Goal: Task Accomplishment & Management: Complete application form

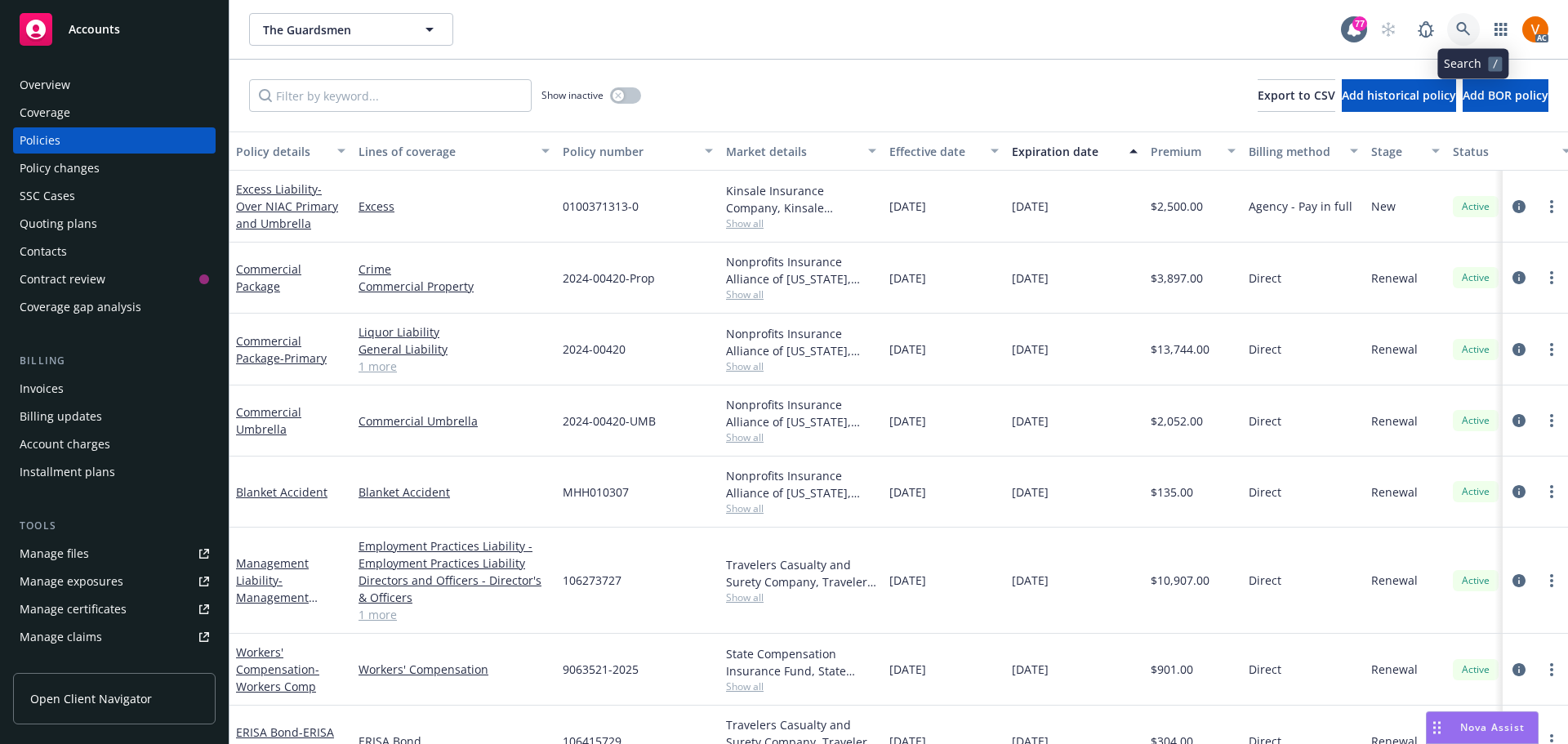
click at [1471, 27] on icon at bounding box center [1463, 28] width 15 height 15
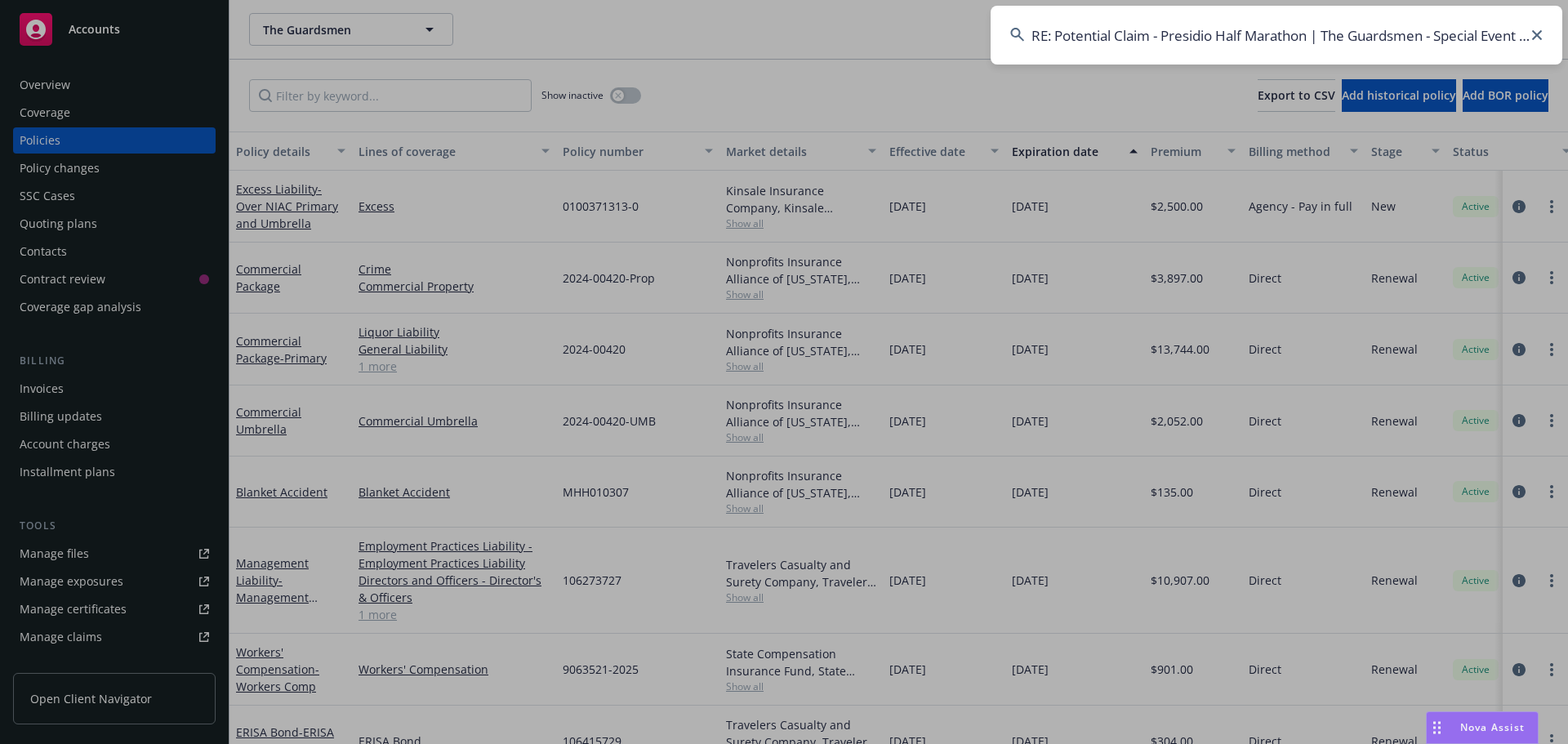
scroll to position [0, 27]
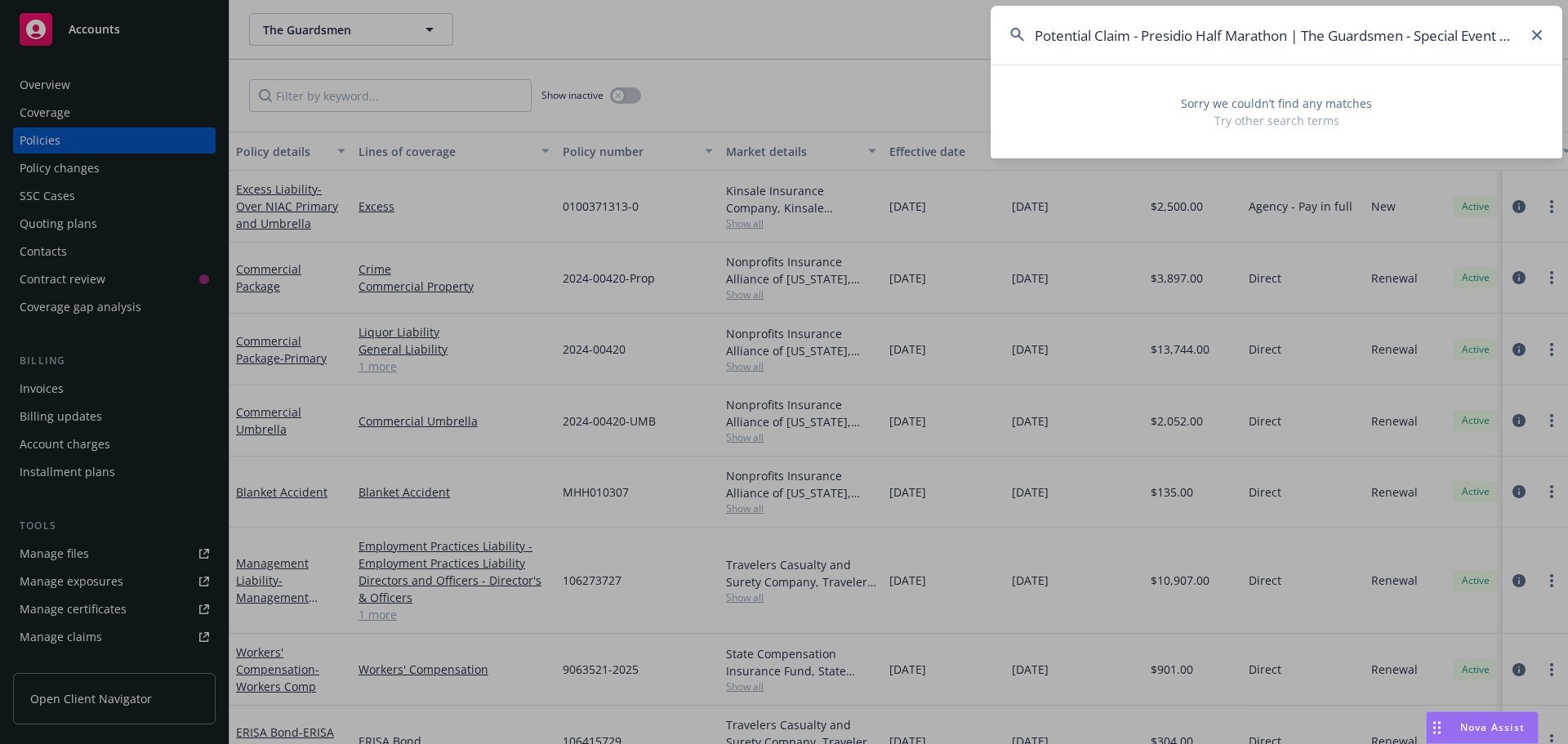
type input "RE: Potential Claim - Presidio Half Marathon | The Guardsmen - Special Event Po…"
click at [1538, 33] on icon at bounding box center [1537, 35] width 10 height 10
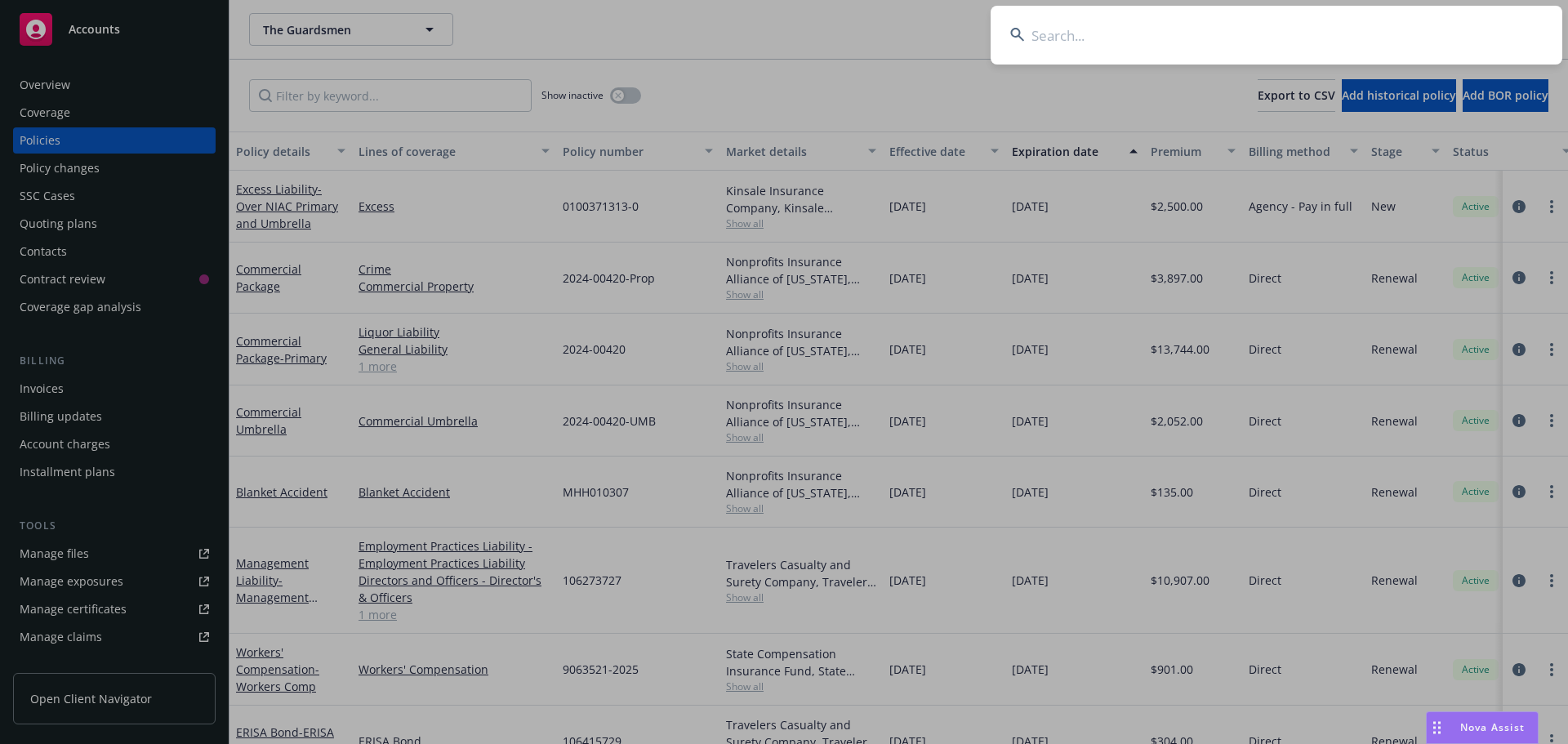
paste input "San [PERSON_NAME] ADHC Associates, LLC"
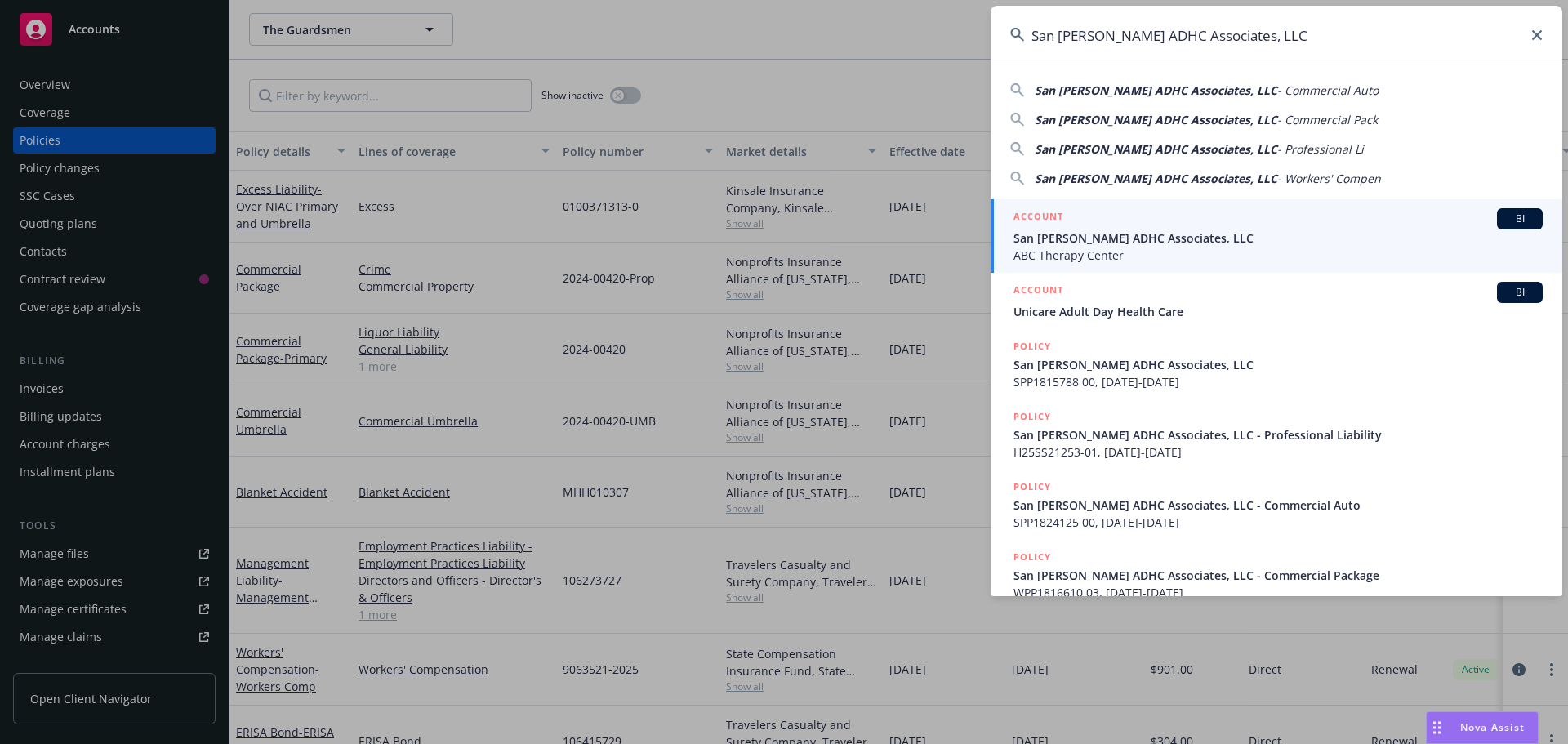
type input "San Gabriel ADHC Associates, LLC"
click at [1230, 247] on span "ABC Therapy Center" at bounding box center [1278, 254] width 530 height 17
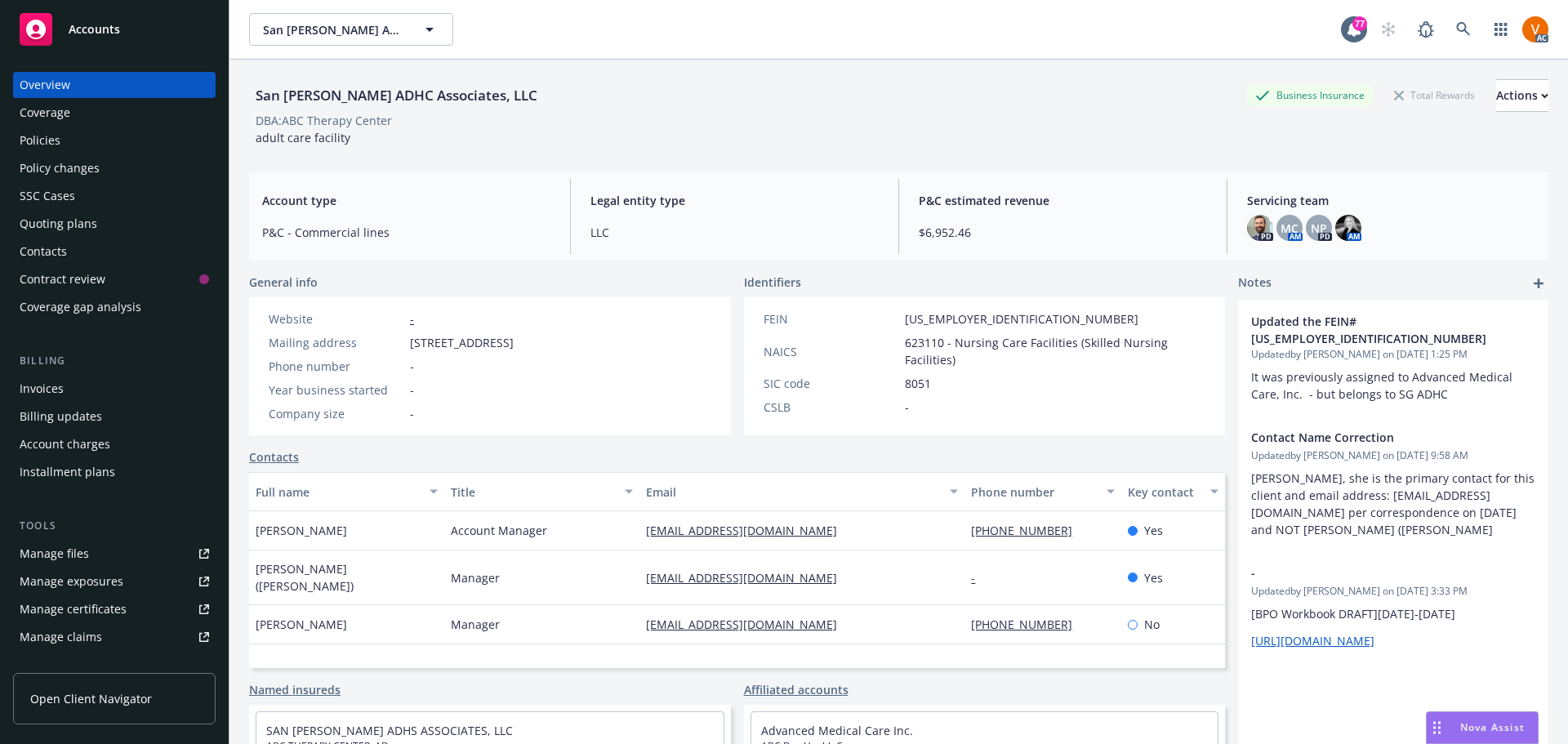
click at [57, 130] on div "Policies" at bounding box center [114, 140] width 189 height 26
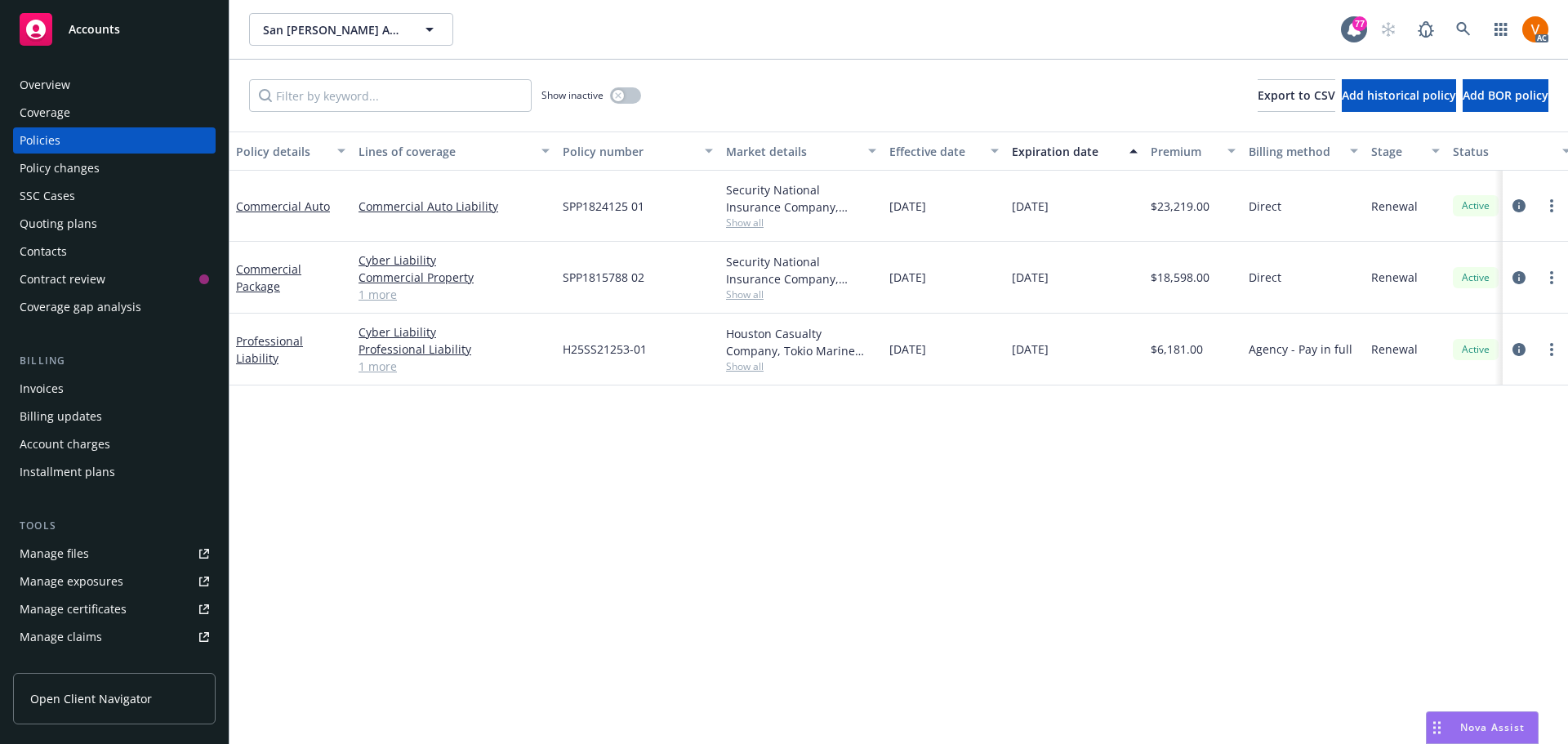
click at [737, 216] on span "Show all" at bounding box center [800, 223] width 150 height 14
click at [311, 198] on link "Commercial Auto" at bounding box center [283, 206] width 94 height 16
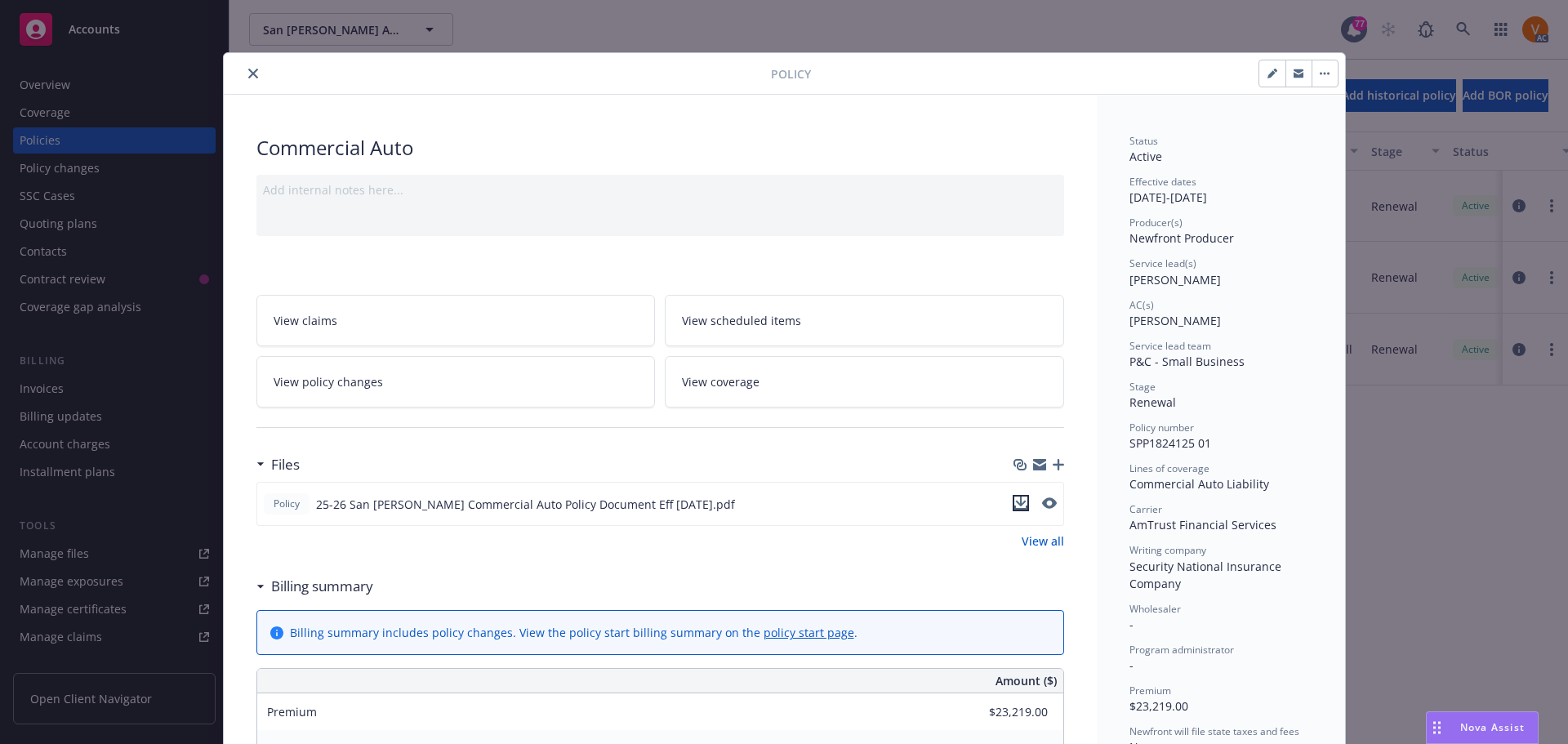
click at [1018, 496] on icon "download file" at bounding box center [1020, 501] width 11 height 10
click at [246, 78] on button "close" at bounding box center [253, 74] width 20 height 20
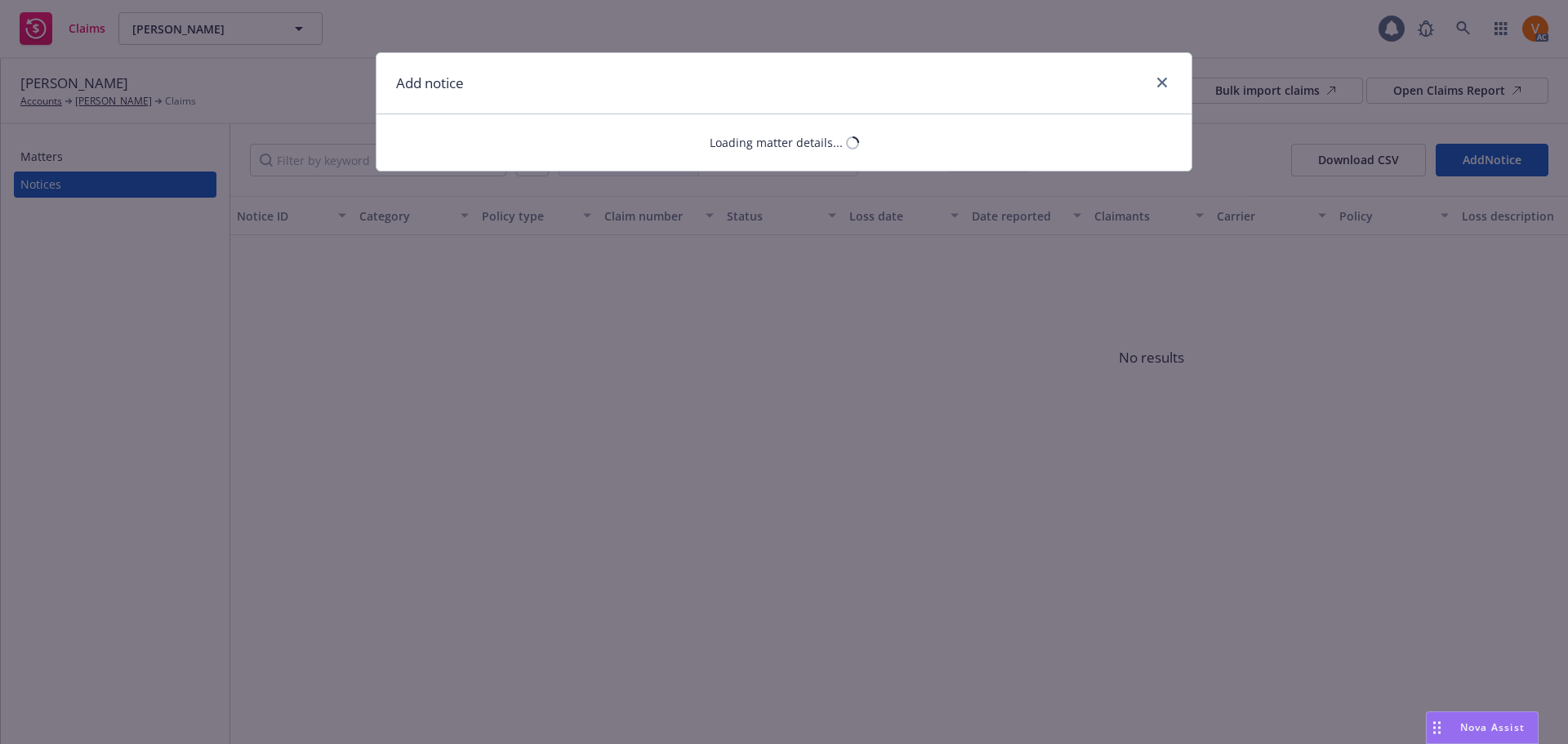
select select "COMMERCIAL_PROPERTY"
select select "open"
select select "CLAIM"
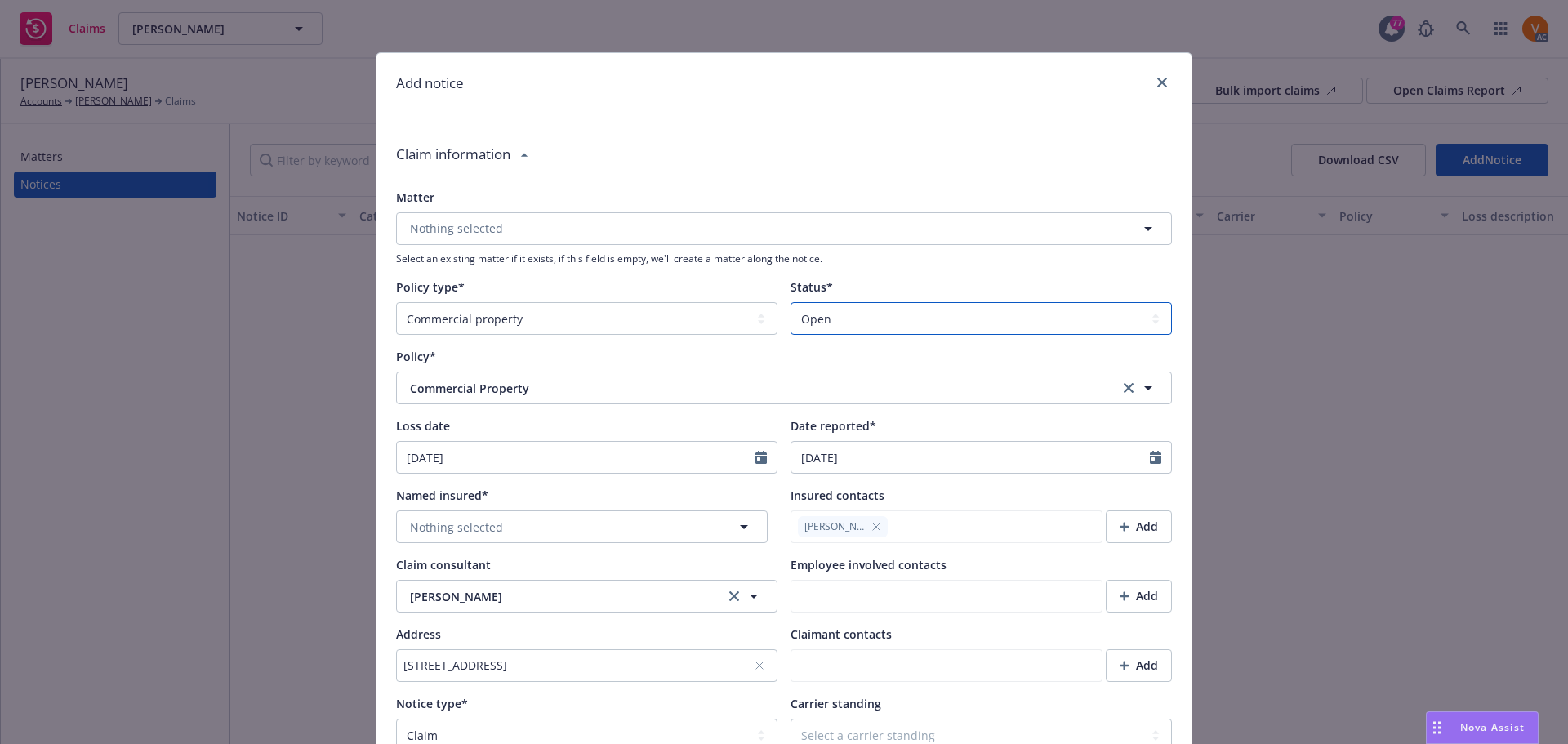
click at [926, 302] on select "Select a status Closed Open" at bounding box center [981, 318] width 381 height 32
click at [566, 510] on button "Nothing selected" at bounding box center [582, 525] width 372 height 32
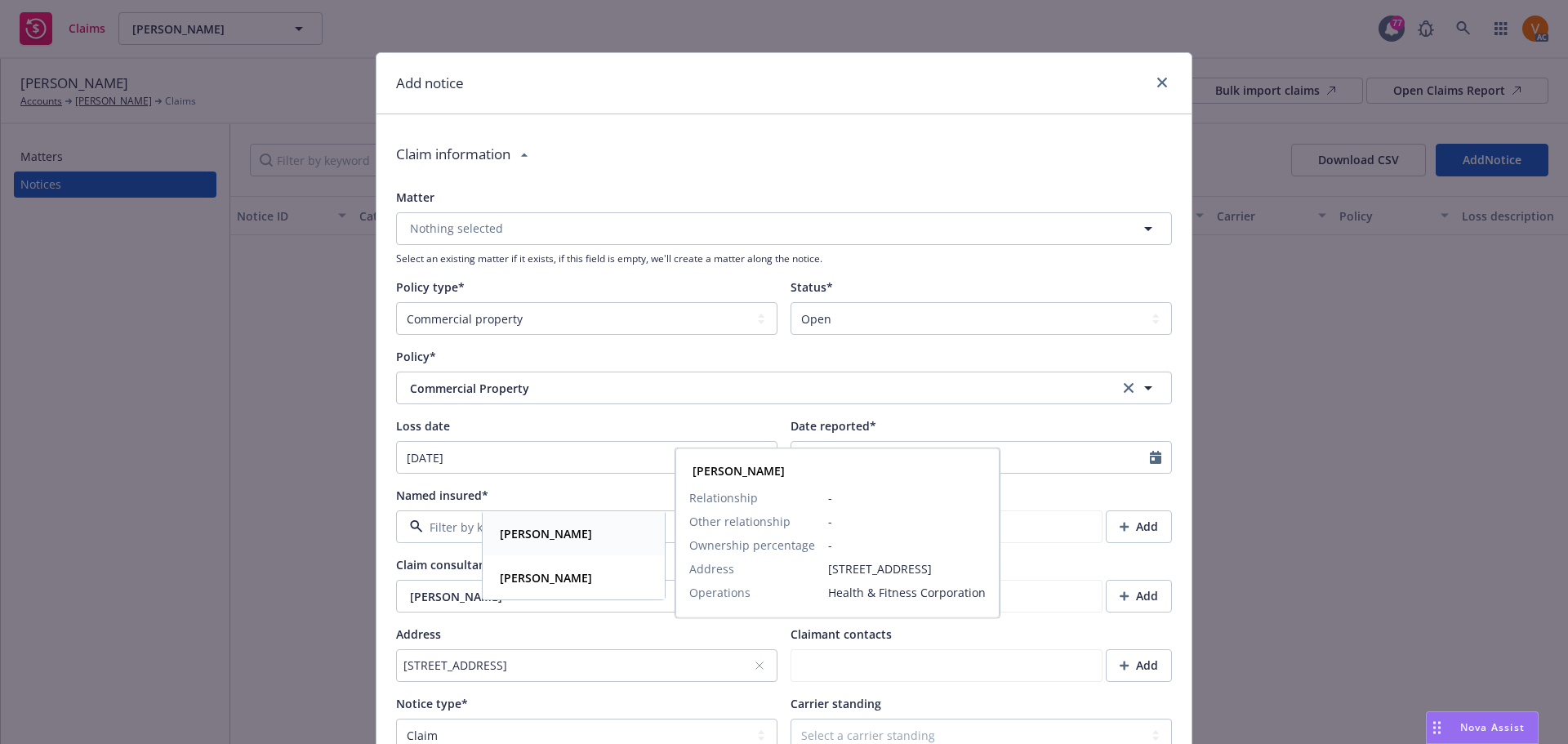
click at [564, 537] on strong "Shari McLeod" at bounding box center [546, 533] width 92 height 16
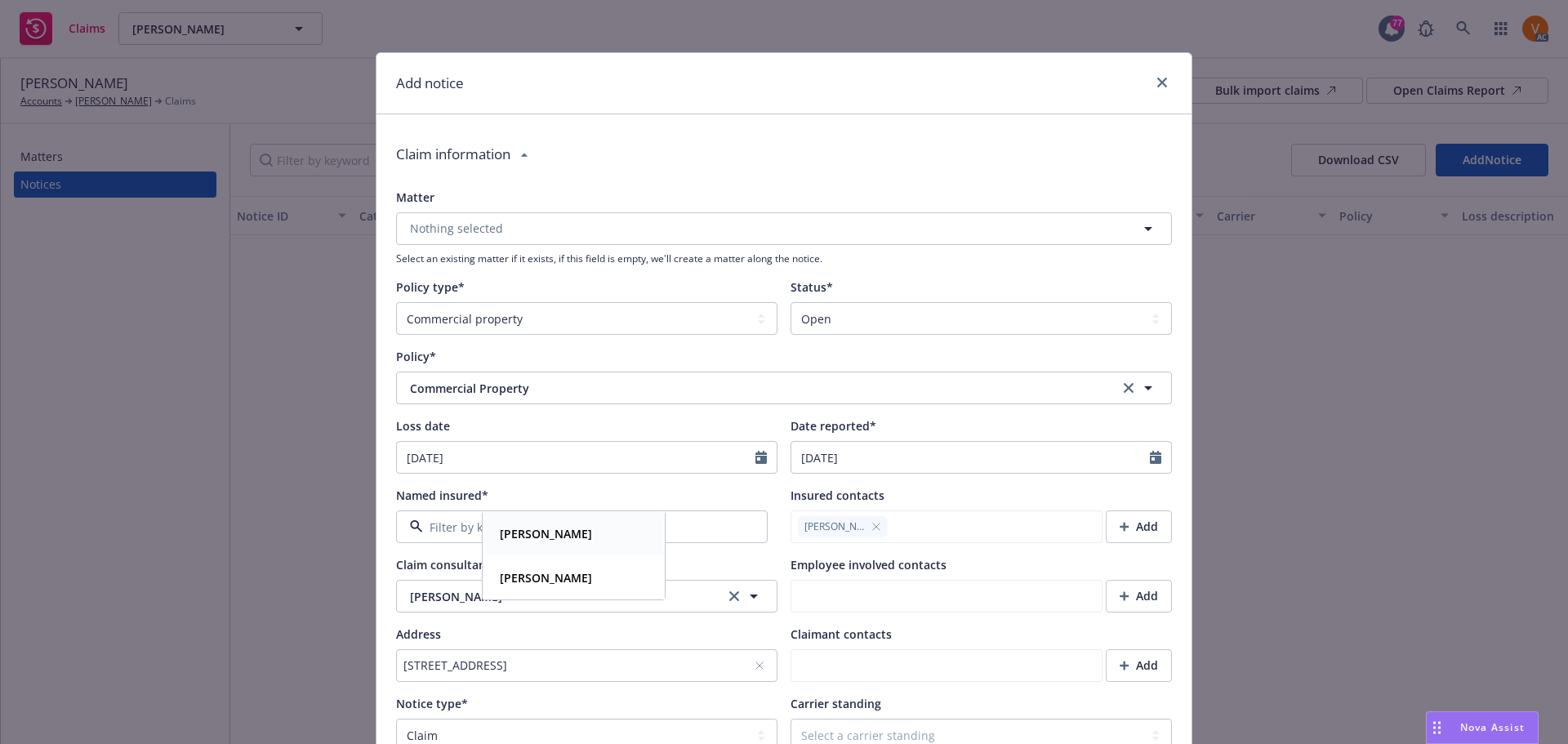
type textarea "x"
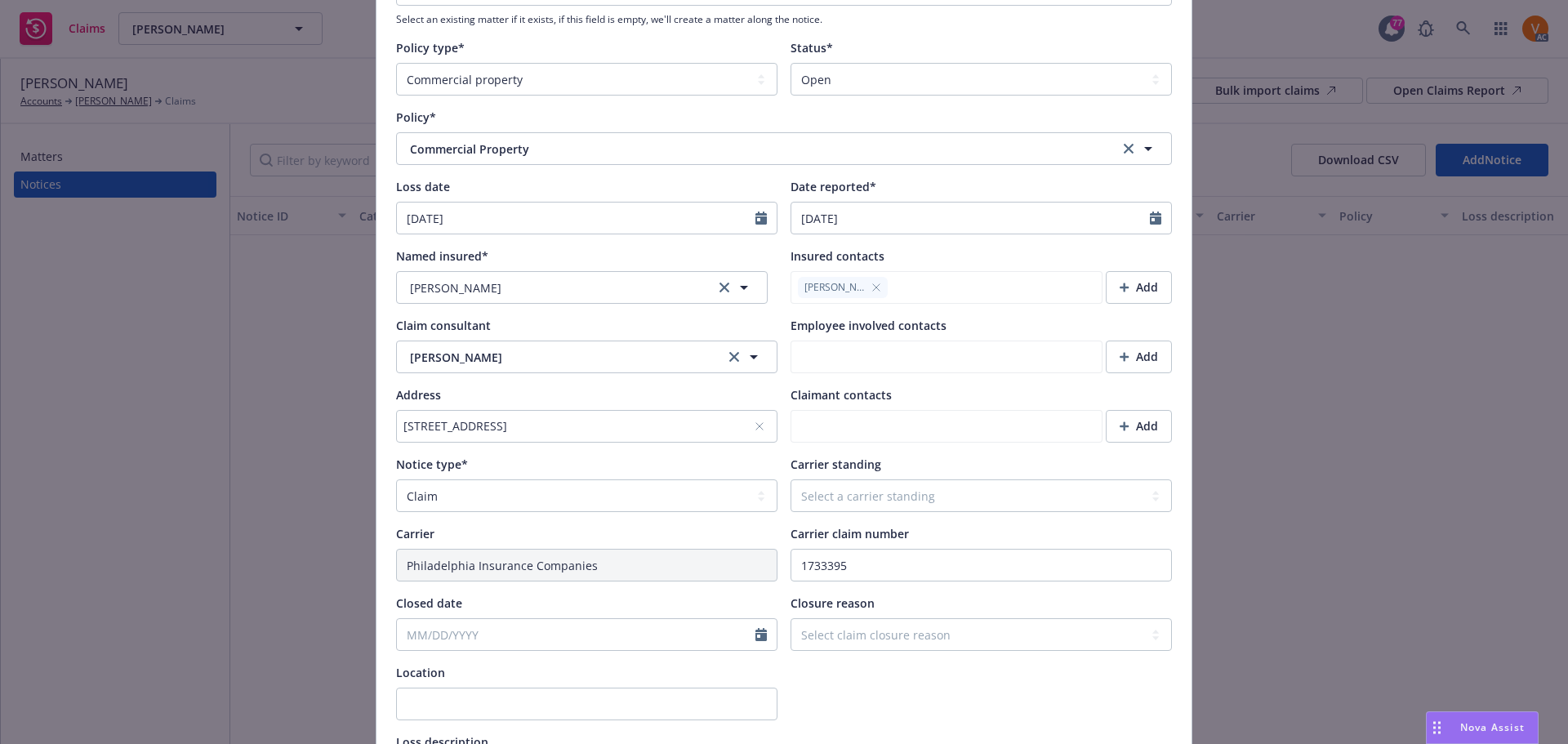
scroll to position [245, 0]
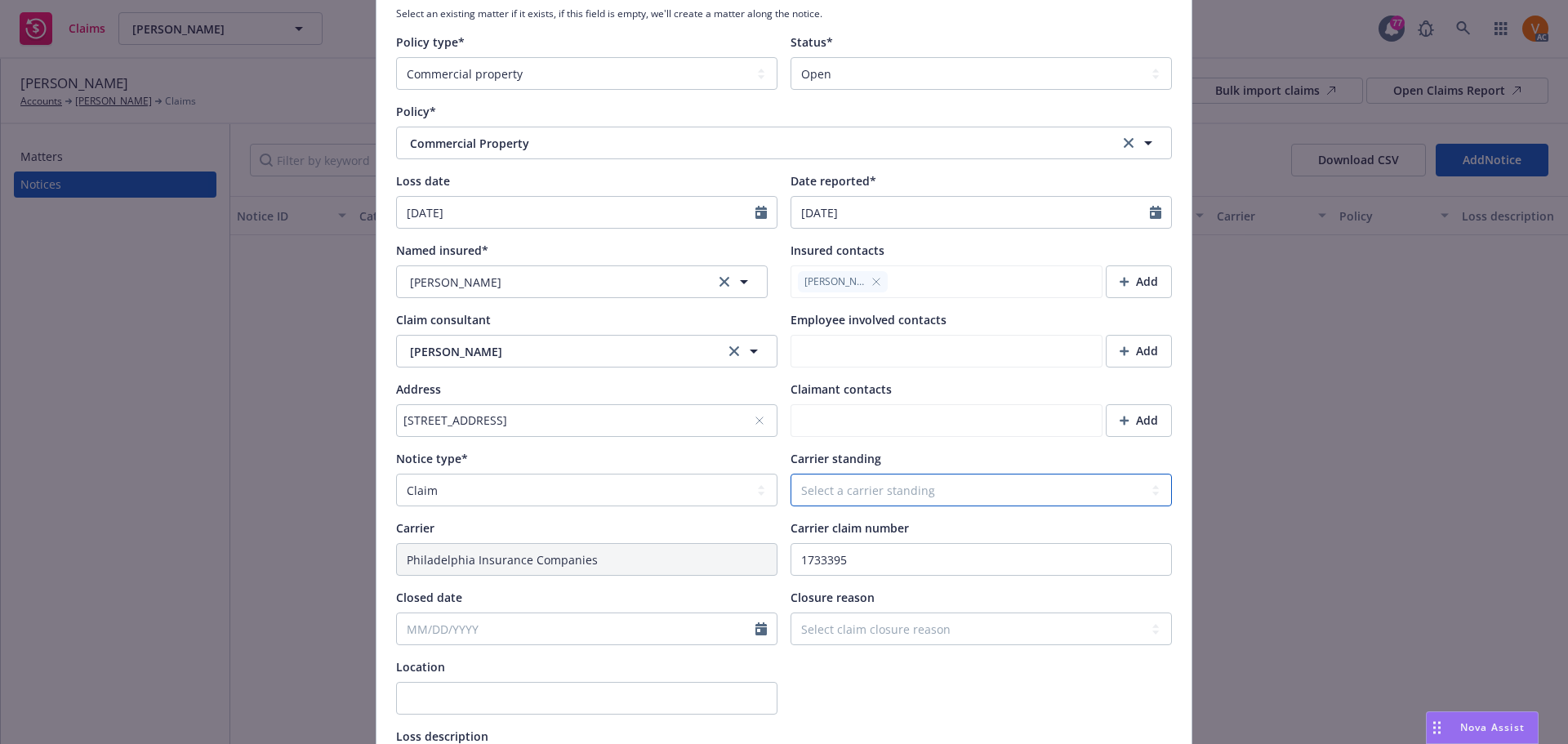
click at [897, 473] on select "Select a carrier standing Closed Not submitted Open Reopened Subrogated Withdra…" at bounding box center [981, 489] width 381 height 32
select select "OPEN"
click at [790, 473] on select "Select a carrier standing Closed Not submitted Open Reopened Subrogated Withdra…" at bounding box center [981, 489] width 381 height 32
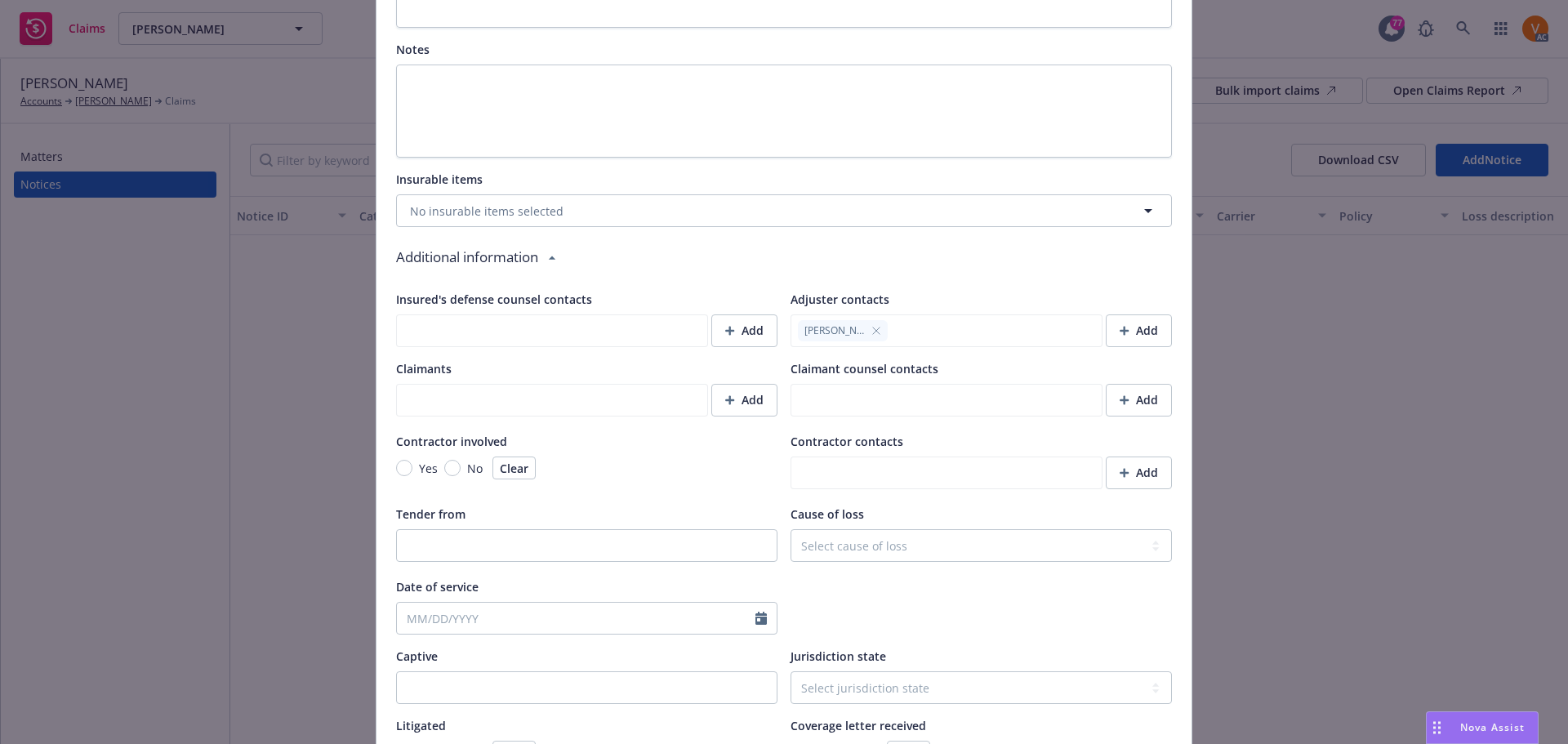
scroll to position [1256, 0]
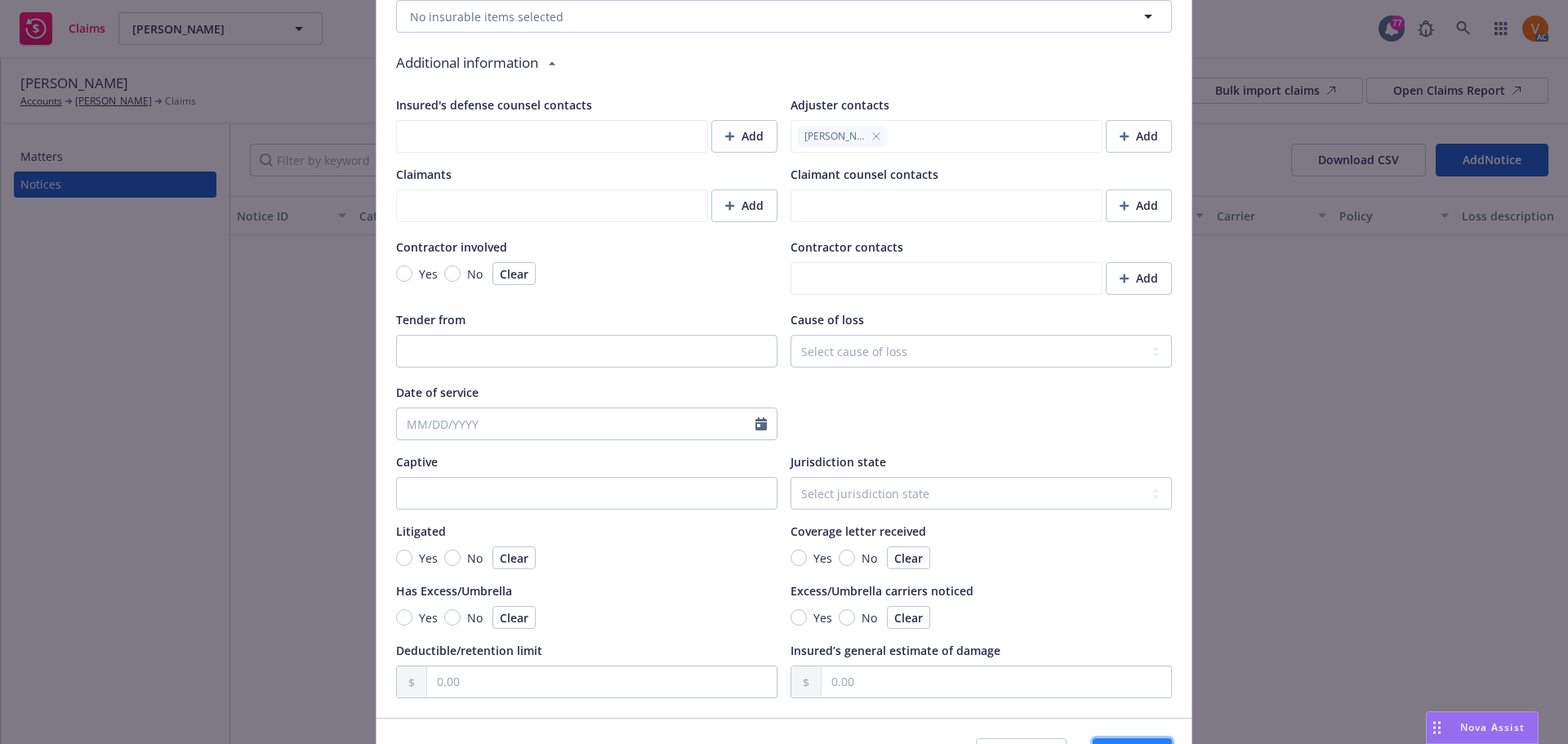
click at [1098, 738] on button "Save" at bounding box center [1132, 754] width 79 height 32
type textarea "x"
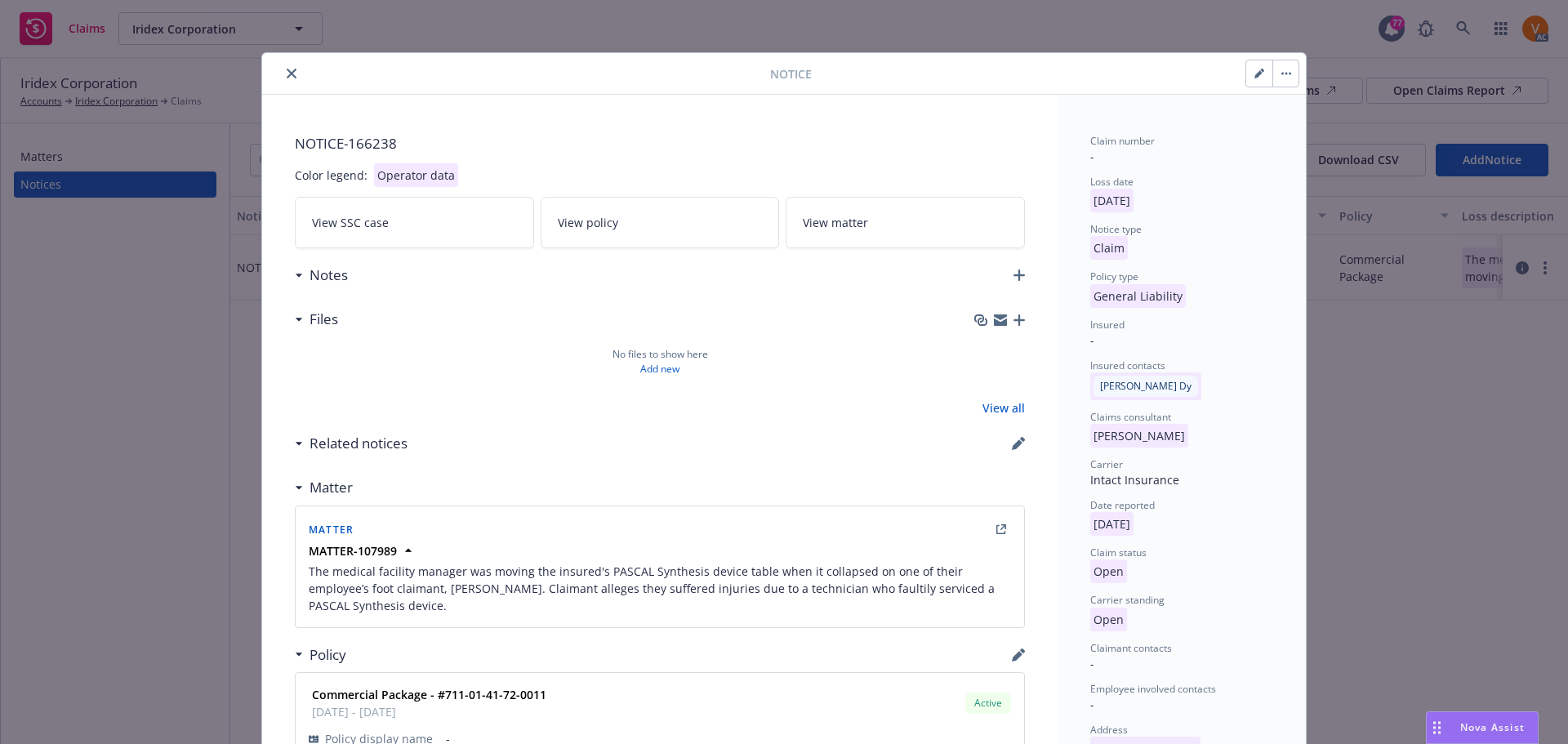
click at [1255, 75] on button "button" at bounding box center [1259, 74] width 26 height 26
select select "GENERAL_LIABILITY"
select select "open"
select select "CLAIM"
select select "OPEN"
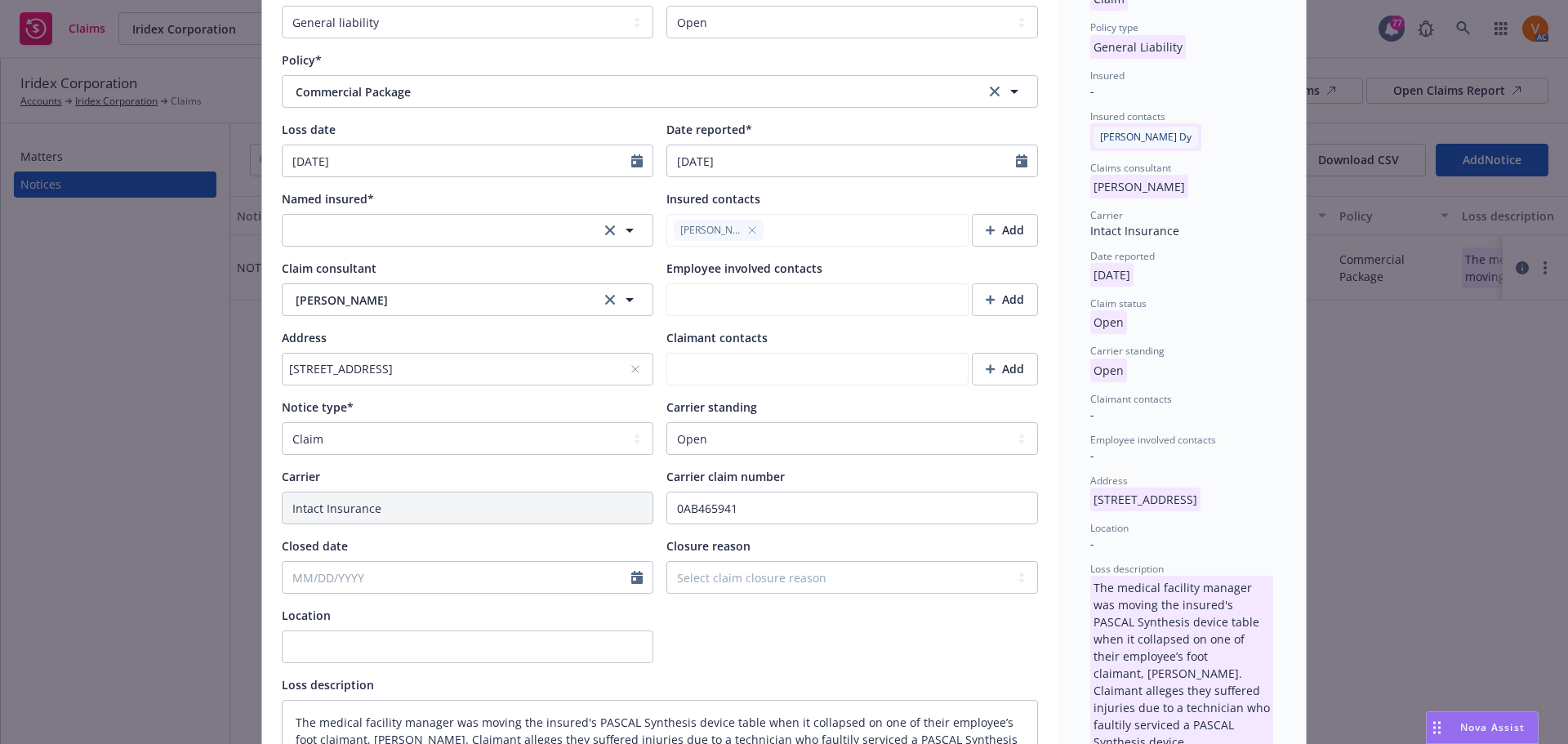
scroll to position [245, 0]
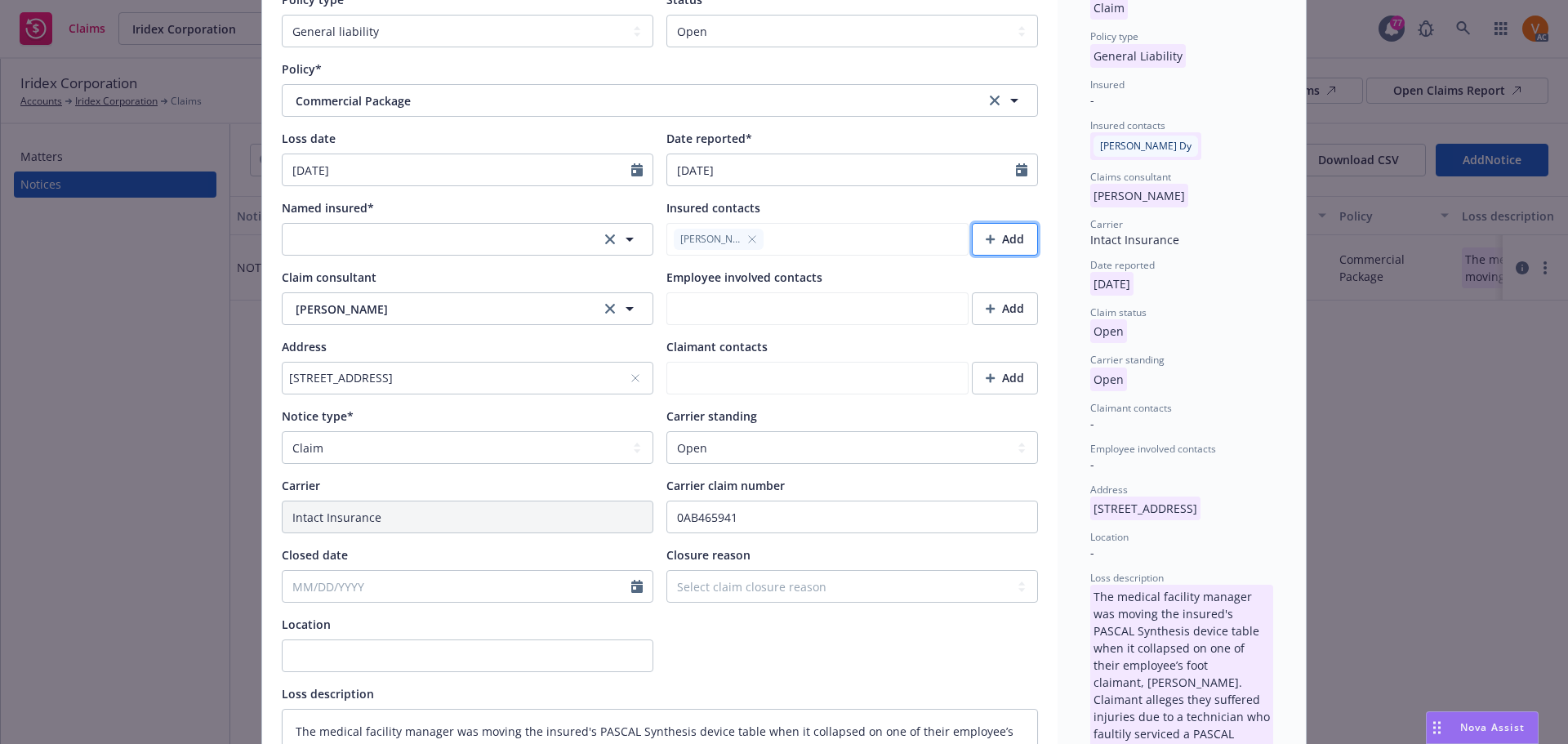
click at [986, 235] on icon "button" at bounding box center [989, 239] width 9 height 9
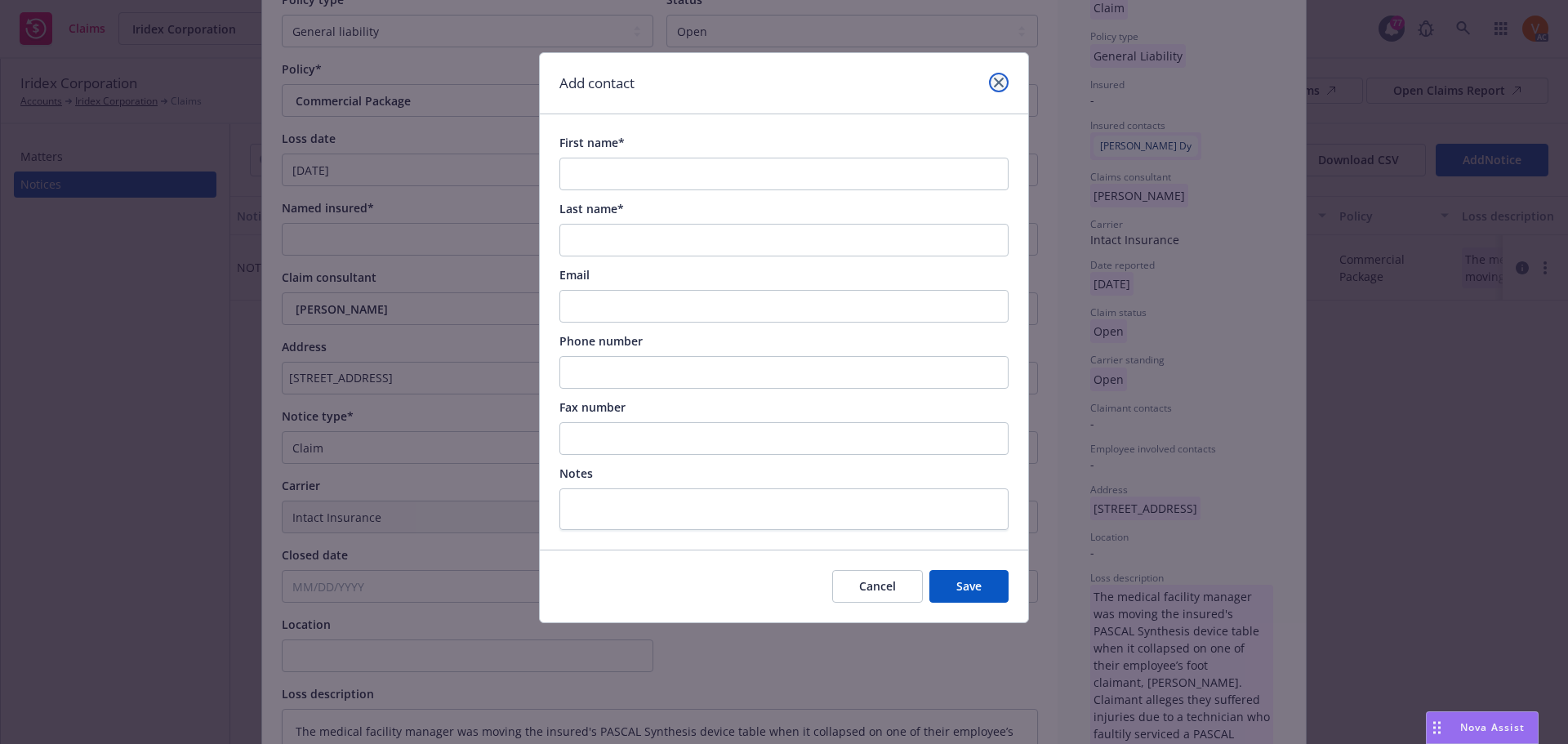
click at [993, 79] on link "close" at bounding box center [998, 82] width 20 height 20
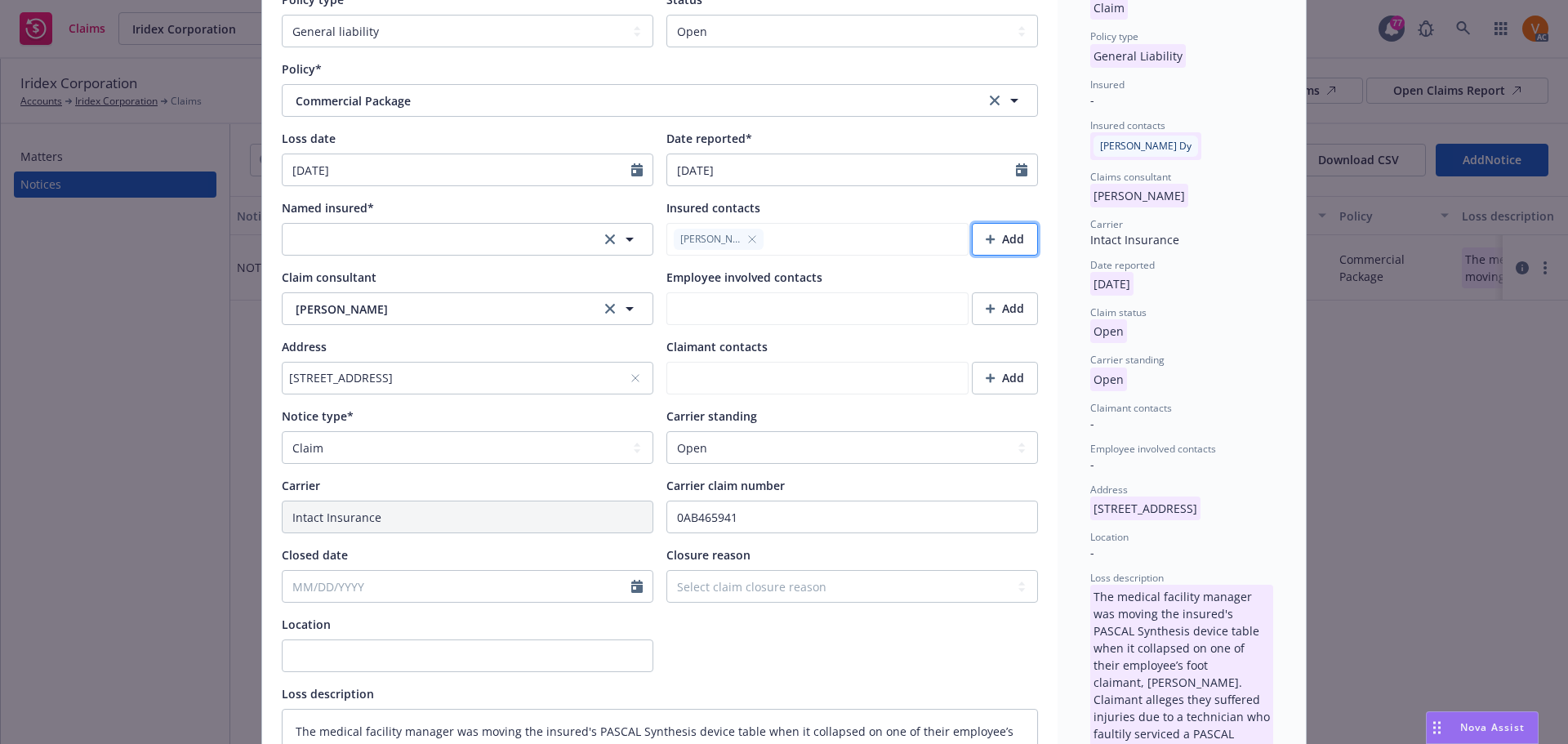
click at [993, 223] on div "Add" at bounding box center [1004, 239] width 38 height 31
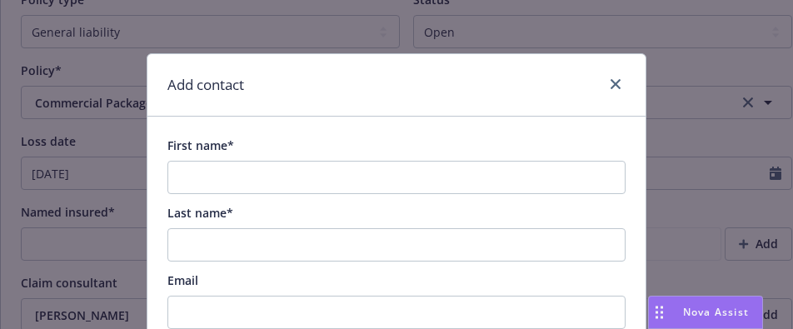
type textarea "x"
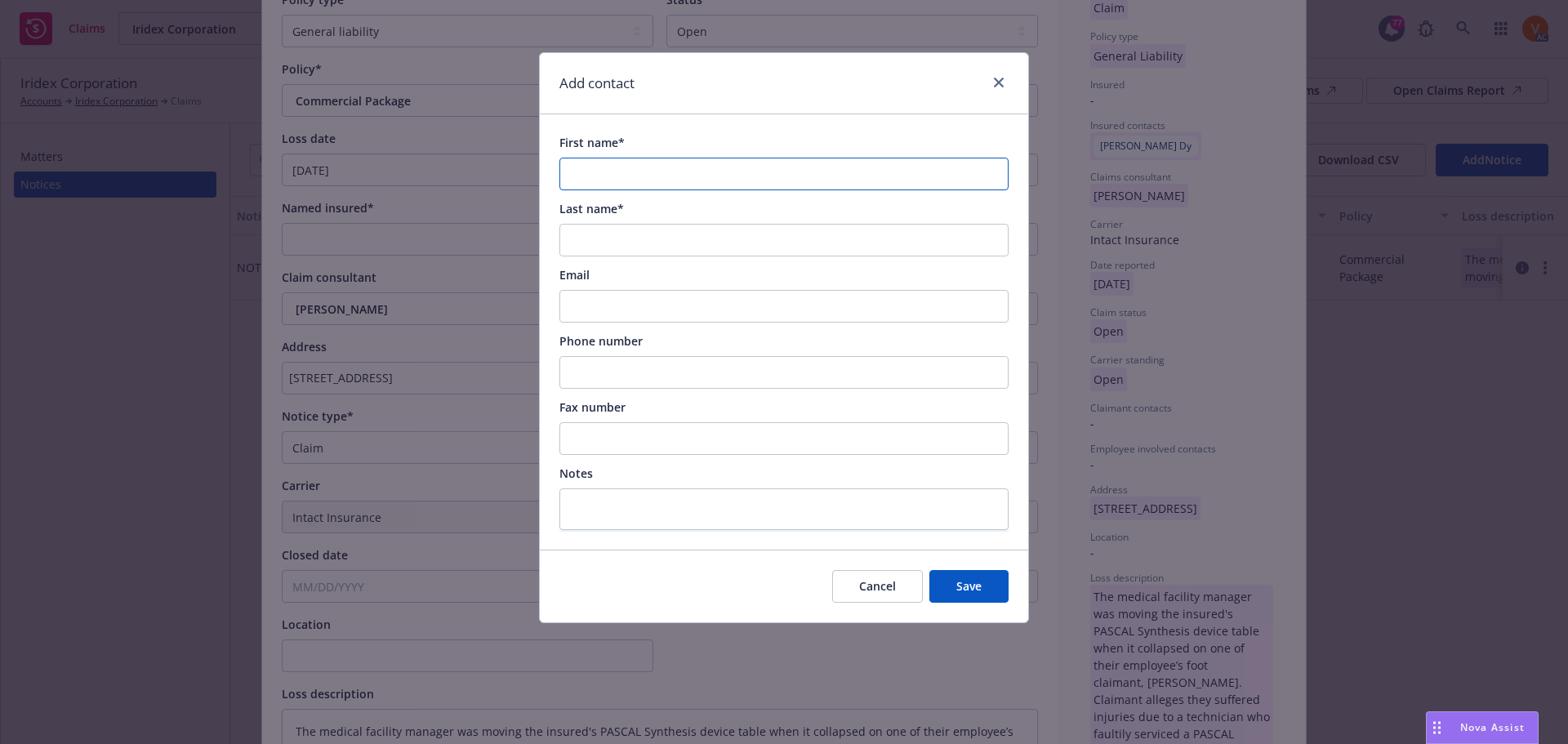
click at [779, 165] on input "First name*" at bounding box center [784, 174] width 449 height 32
paste input "Kevin"
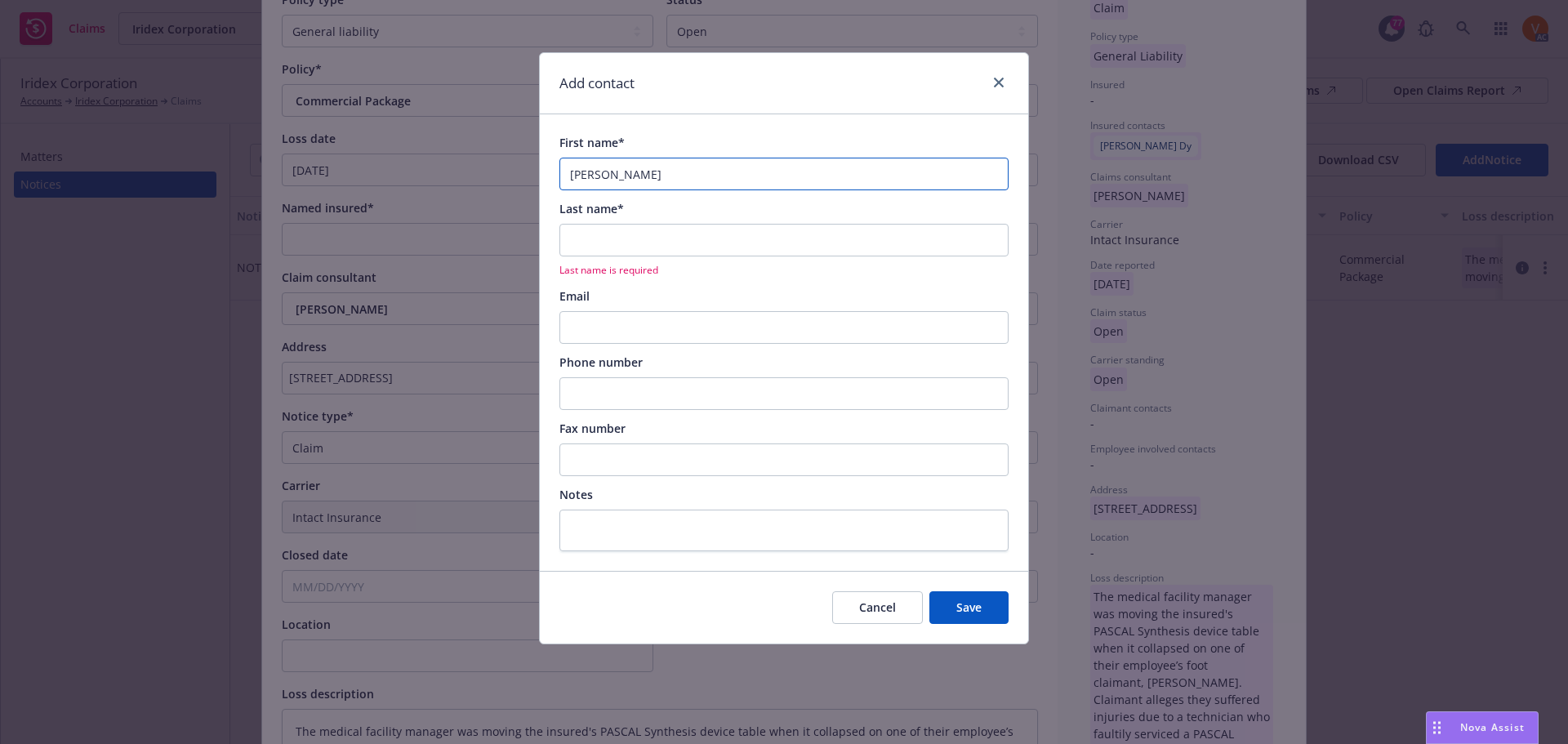
type input "Kevin"
click at [913, 223] on input "Last name*" at bounding box center [784, 239] width 449 height 32
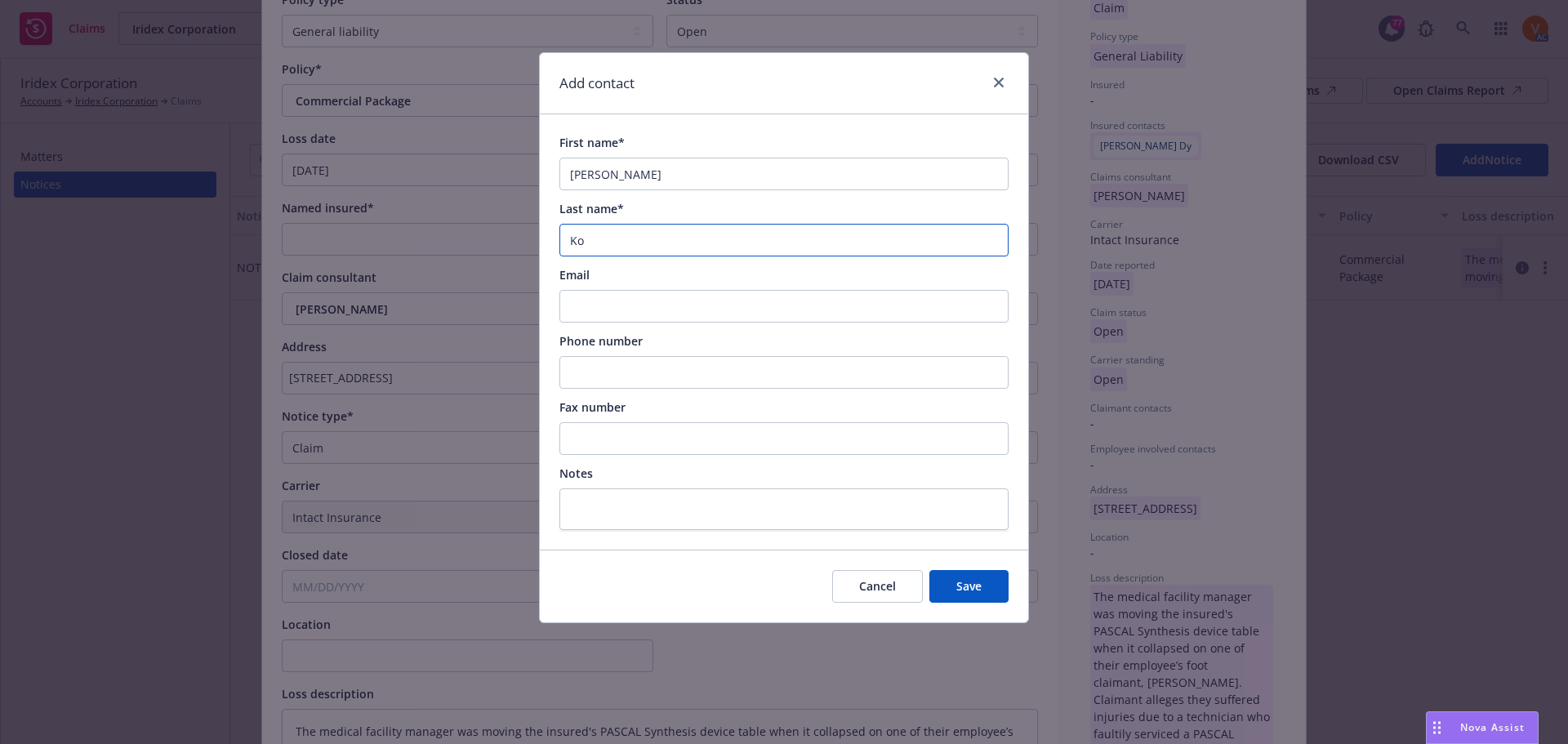
type input "Ko"
click at [637, 291] on input "Email" at bounding box center [784, 306] width 449 height 32
paste input "kko@iridex.com"
type input "kko@iridex.com"
click at [982, 578] on span "Save" at bounding box center [969, 586] width 25 height 16
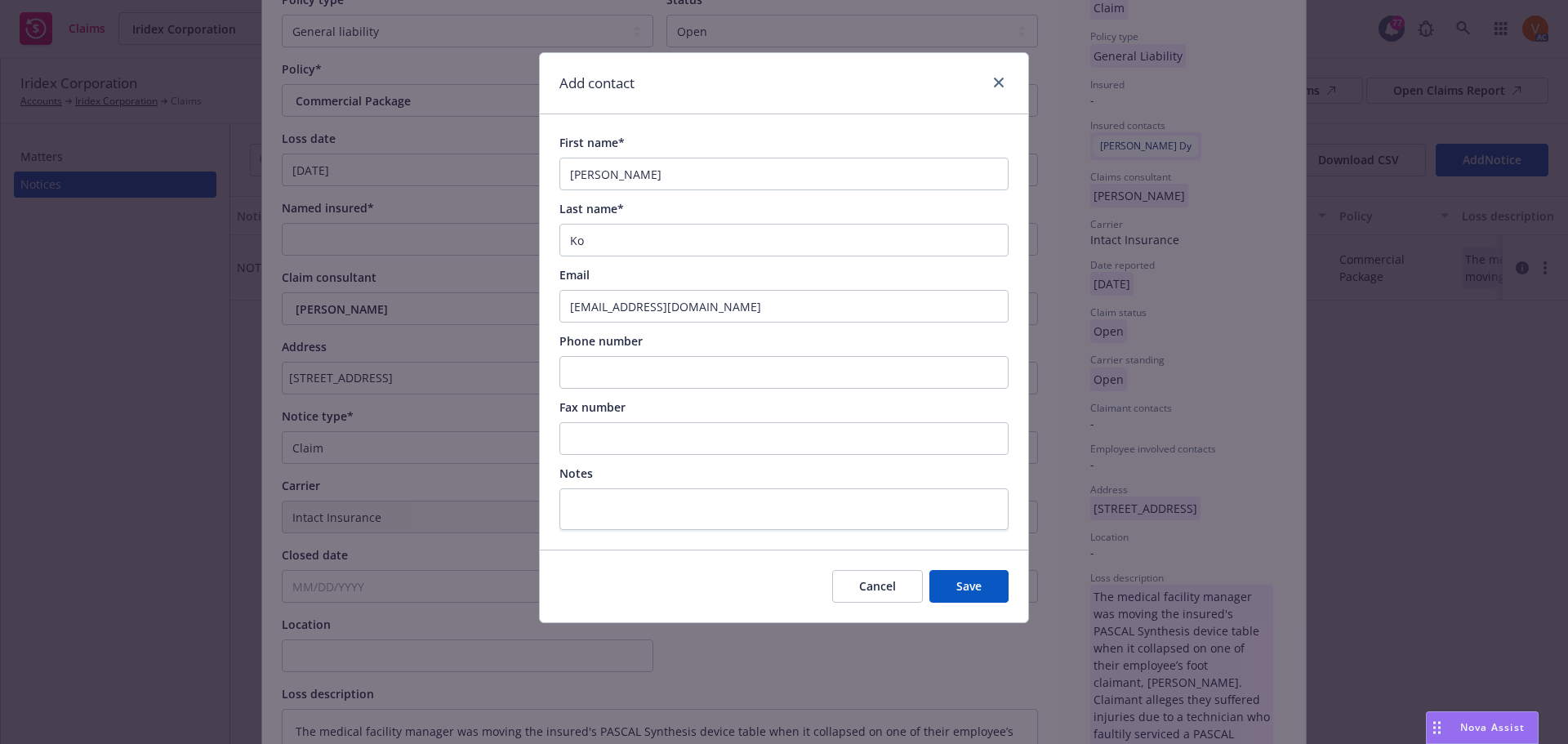
type textarea "x"
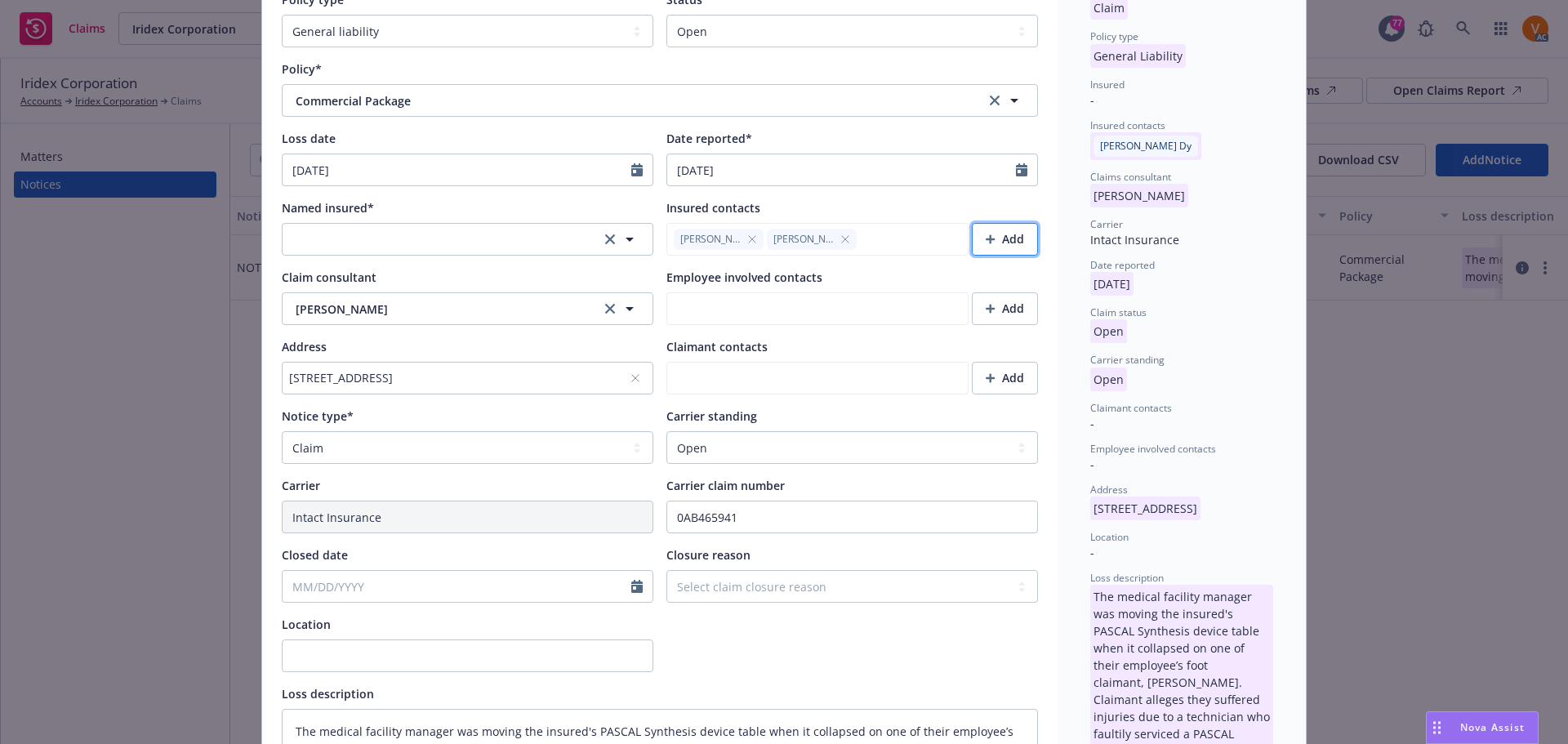
click at [1007, 223] on div "Add" at bounding box center [1004, 239] width 38 height 31
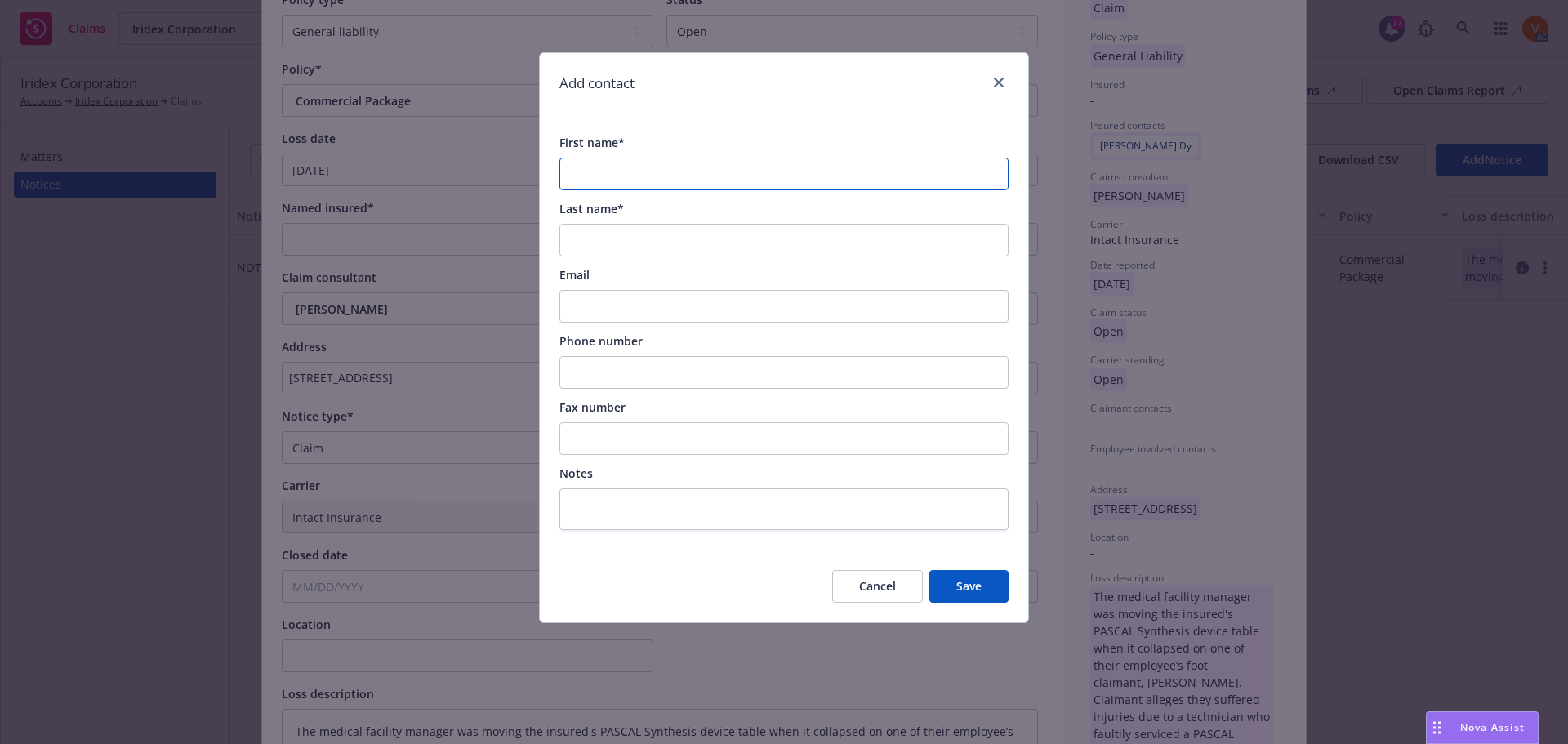
click at [867, 158] on input "First name*" at bounding box center [784, 174] width 449 height 32
paste input "Romeo"
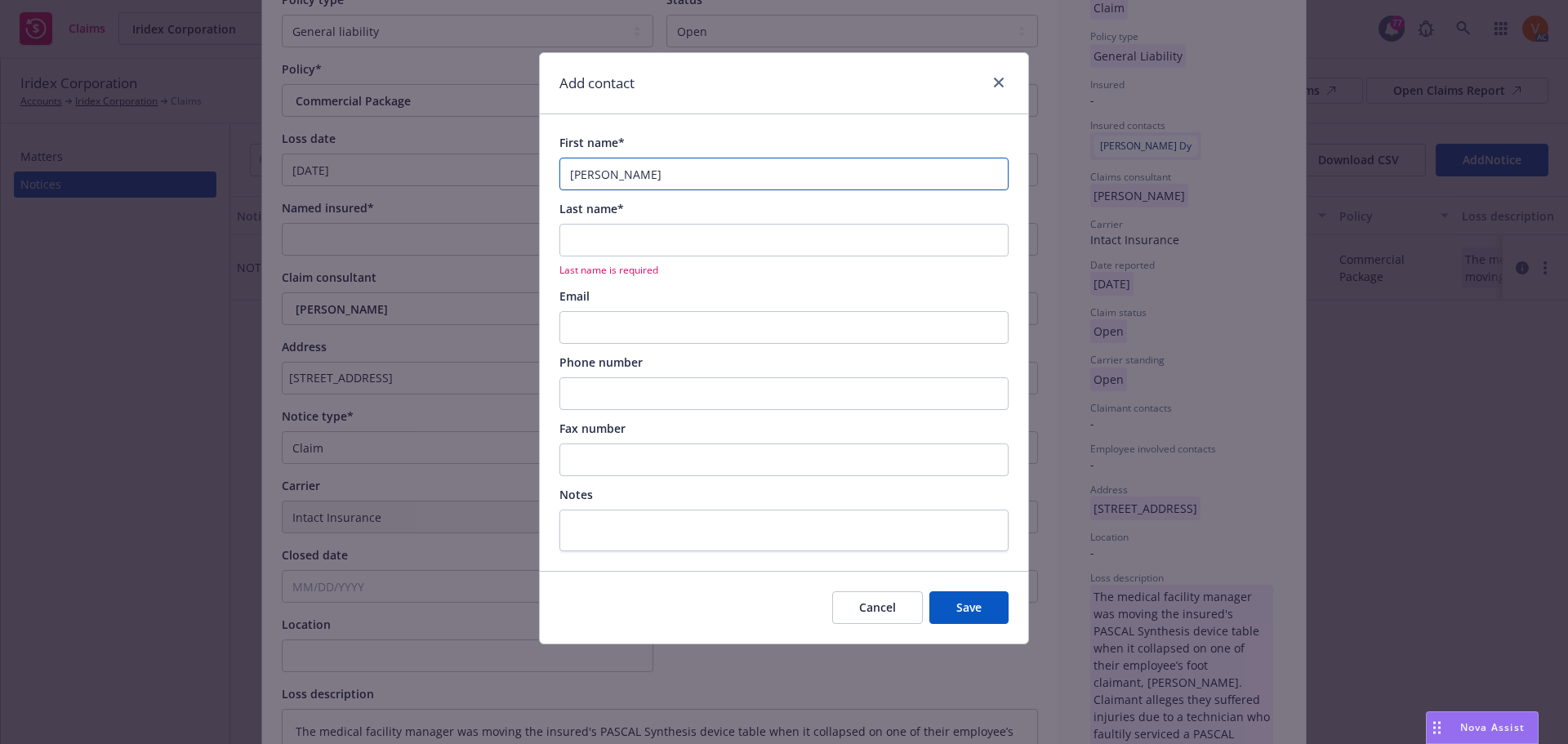
type input "Romeo"
click at [685, 224] on input "Last name*" at bounding box center [784, 239] width 449 height 32
paste input "Dizon"
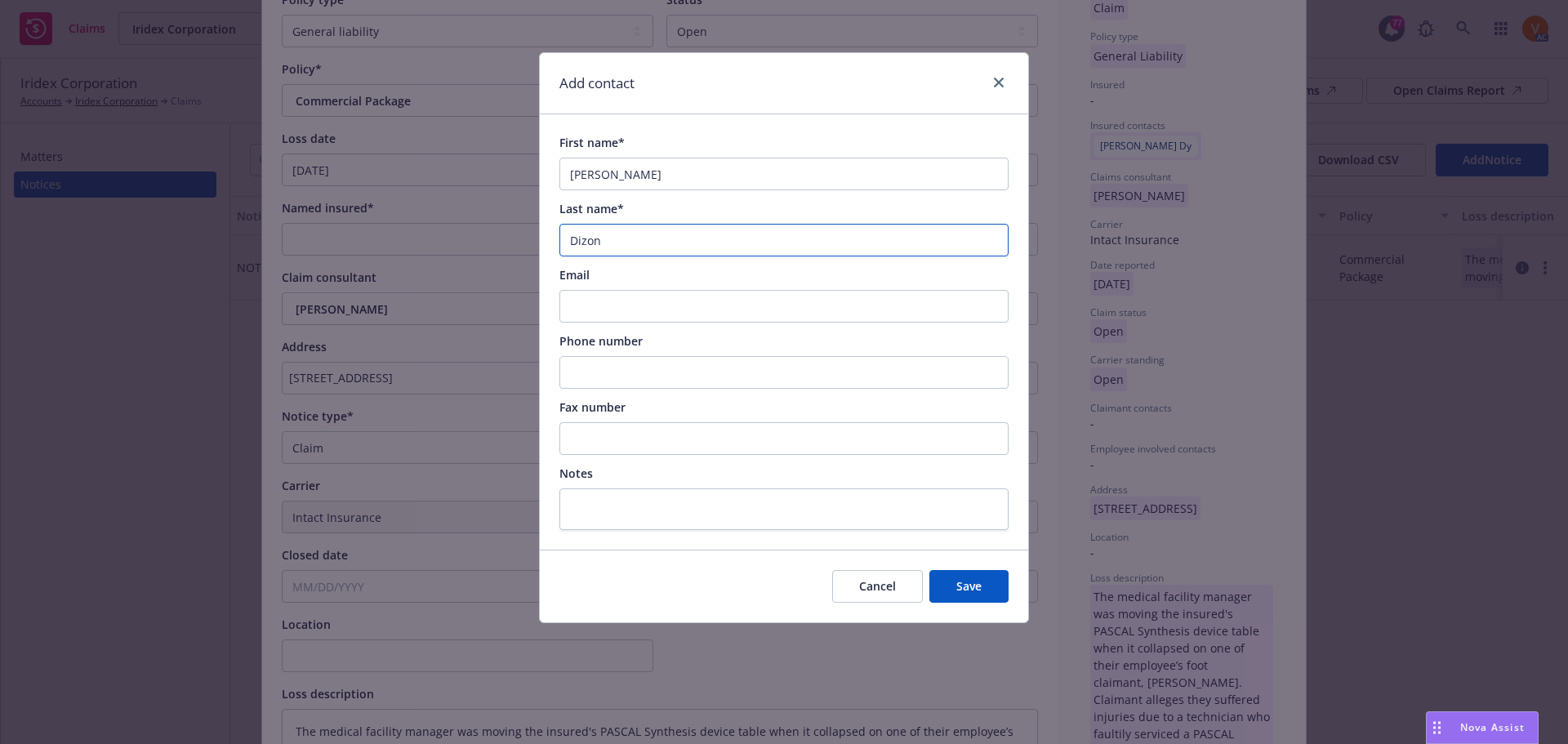
type input "Dizon"
click at [772, 290] on input "Email" at bounding box center [784, 306] width 449 height 32
paste input "romeodizon@iridex.com"
type input "romeodizon@iridex.com"
click at [969, 578] on span "Save" at bounding box center [969, 586] width 25 height 16
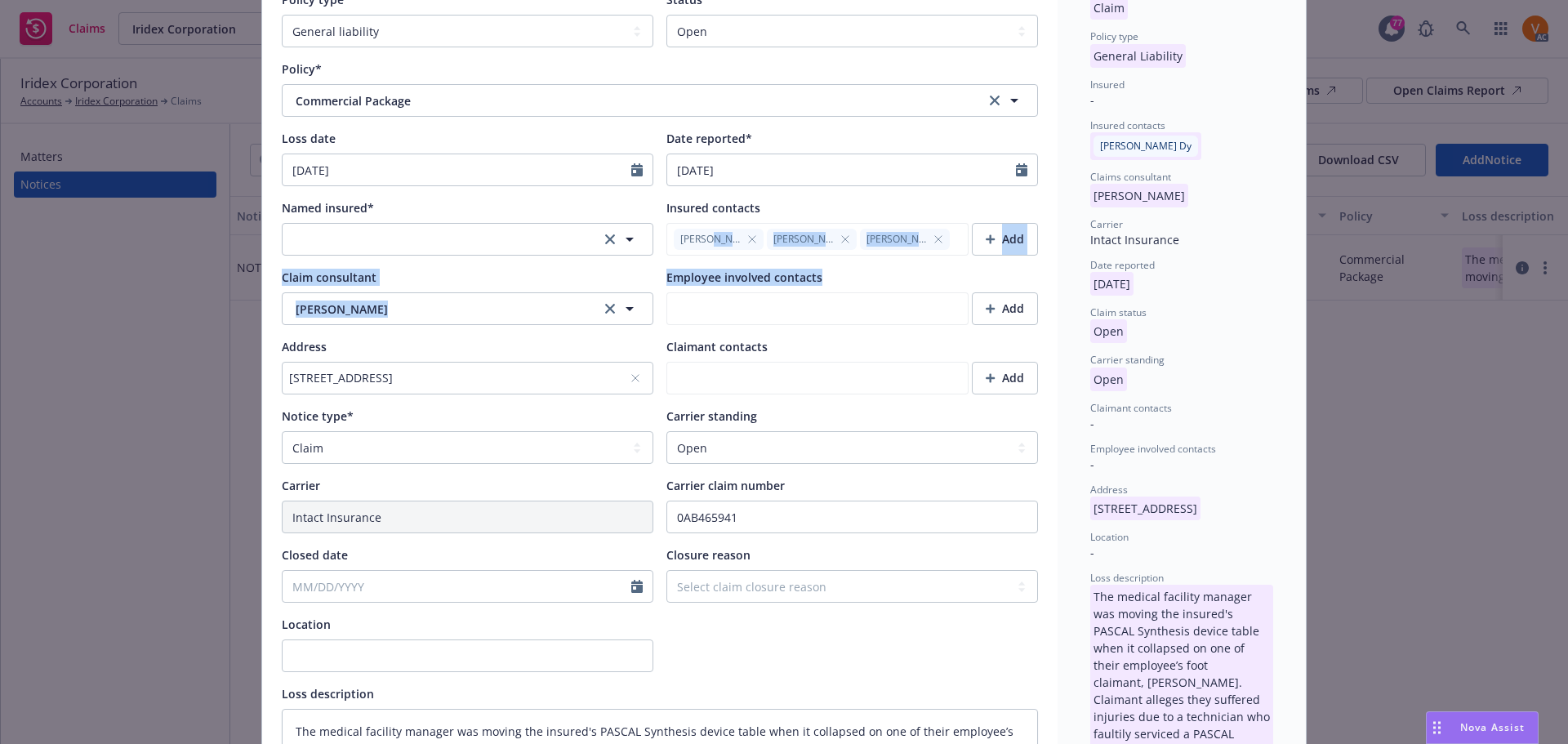
drag, startPoint x: 704, startPoint y: 215, endPoint x: 820, endPoint y: 259, distance: 124.1
click at [820, 259] on div "Named insured* Insured contacts Mary Dy Kevin Ko Romeo Dizon Add Claim consulta…" at bounding box center [659, 296] width 756 height 195
click at [900, 269] on div "Employee involved contacts" at bounding box center [852, 276] width 372 height 17
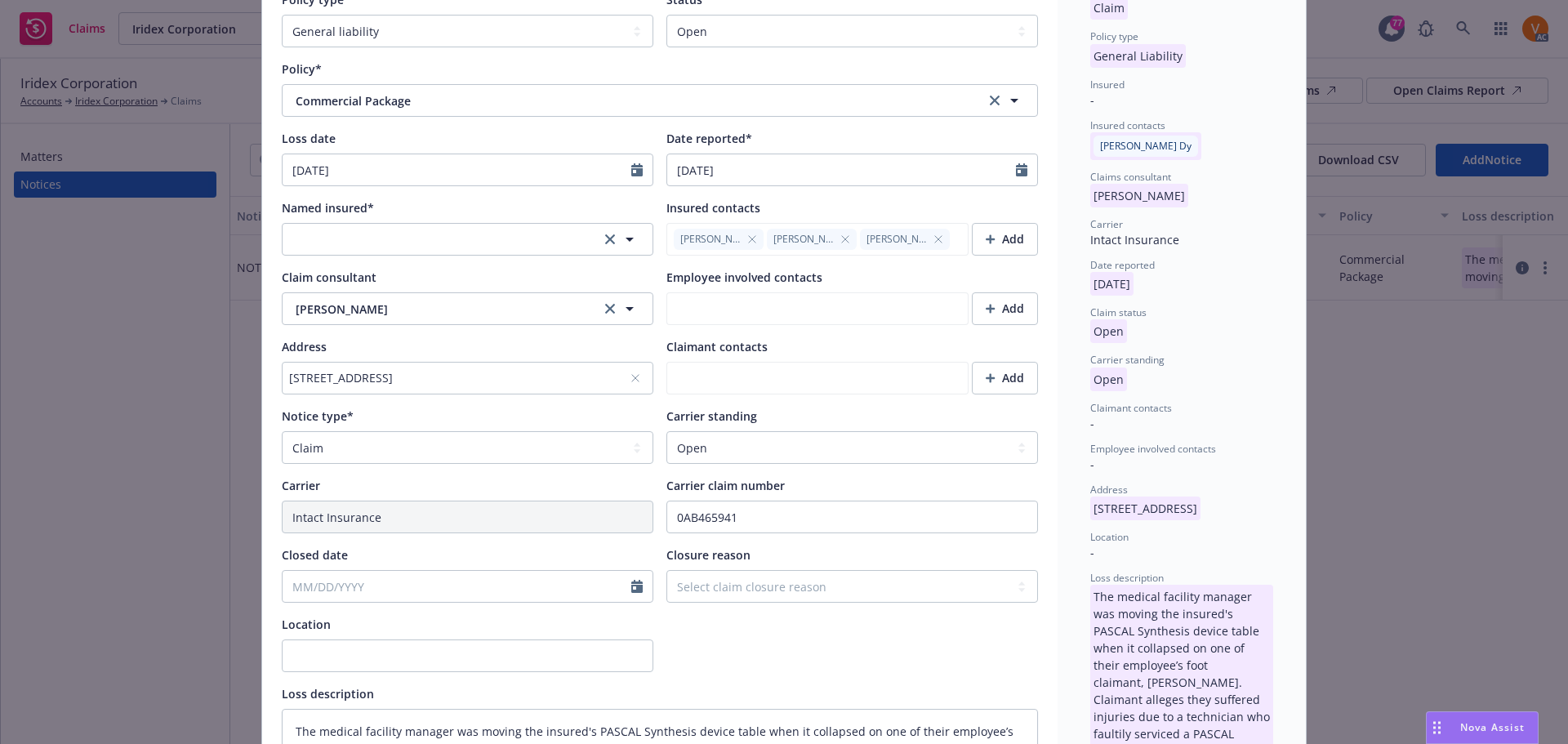
scroll to position [0, 0]
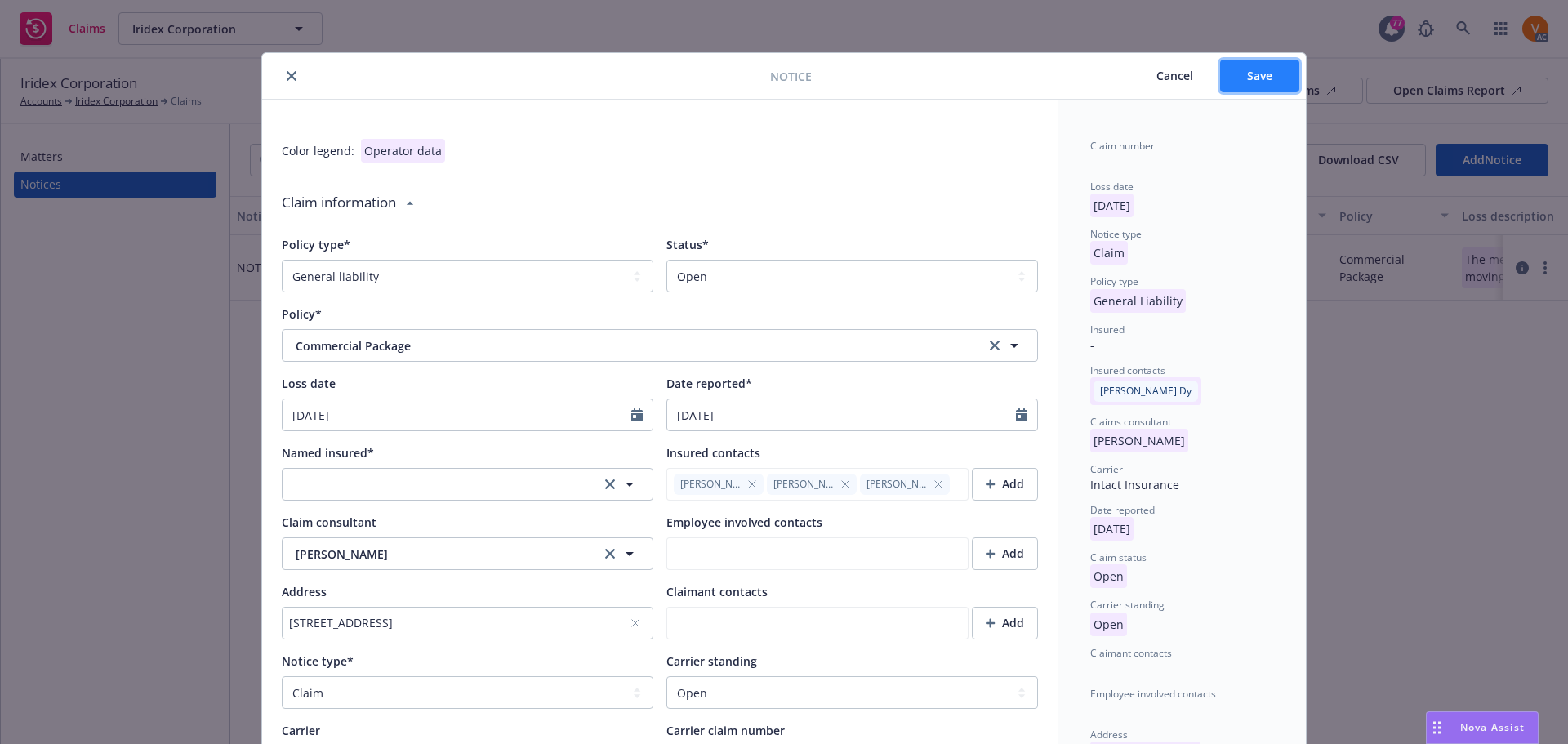
click at [1262, 71] on span "Save" at bounding box center [1260, 75] width 25 height 16
type textarea "x"
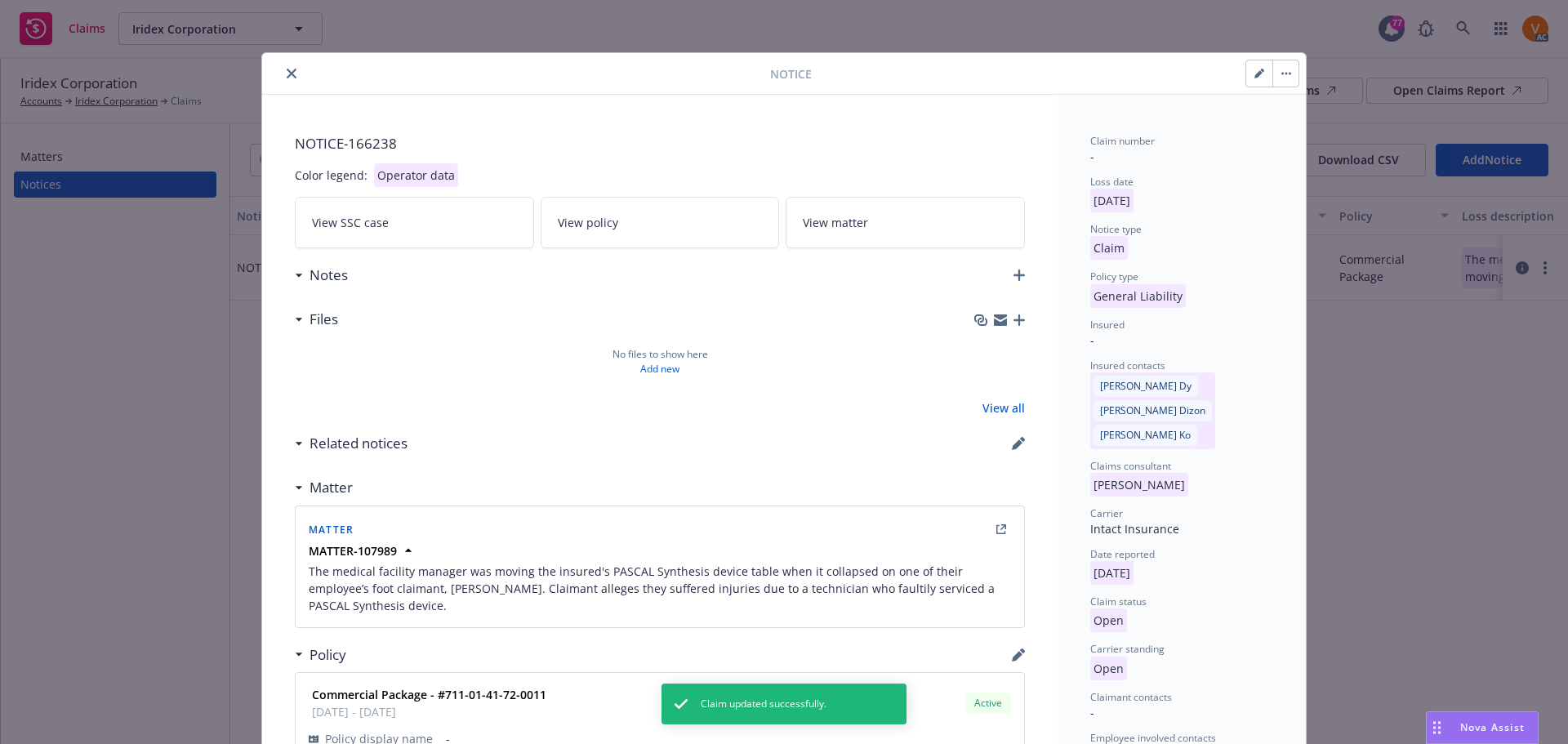
click at [281, 75] on button "close" at bounding box center [291, 74] width 20 height 20
click at [1272, 80] on button "button" at bounding box center [1285, 74] width 26 height 26
click at [1254, 74] on icon "button" at bounding box center [1259, 74] width 10 height 10
select select "GENERAL_LIABILITY"
select select "open"
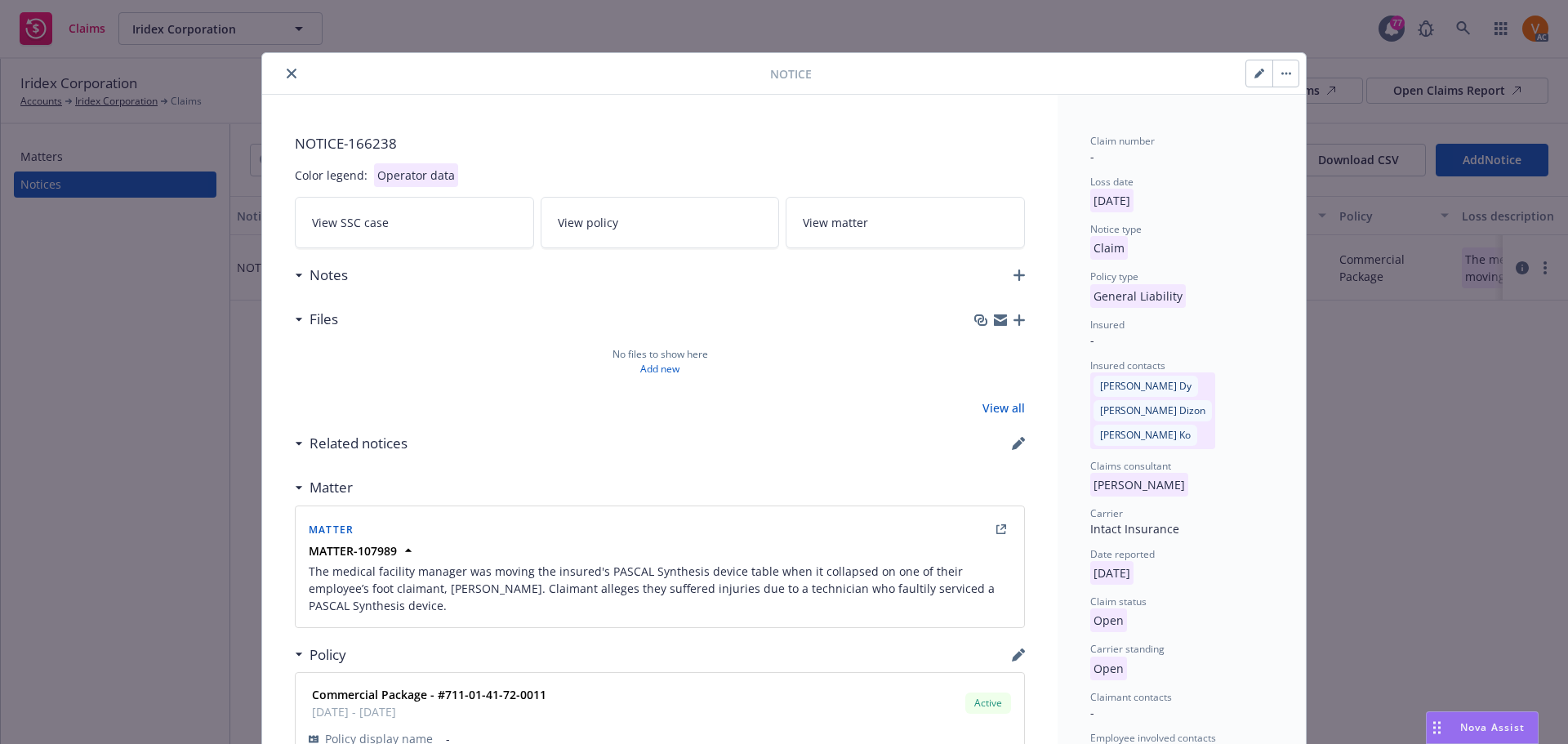
select select "CLAIM"
select select "OPEN"
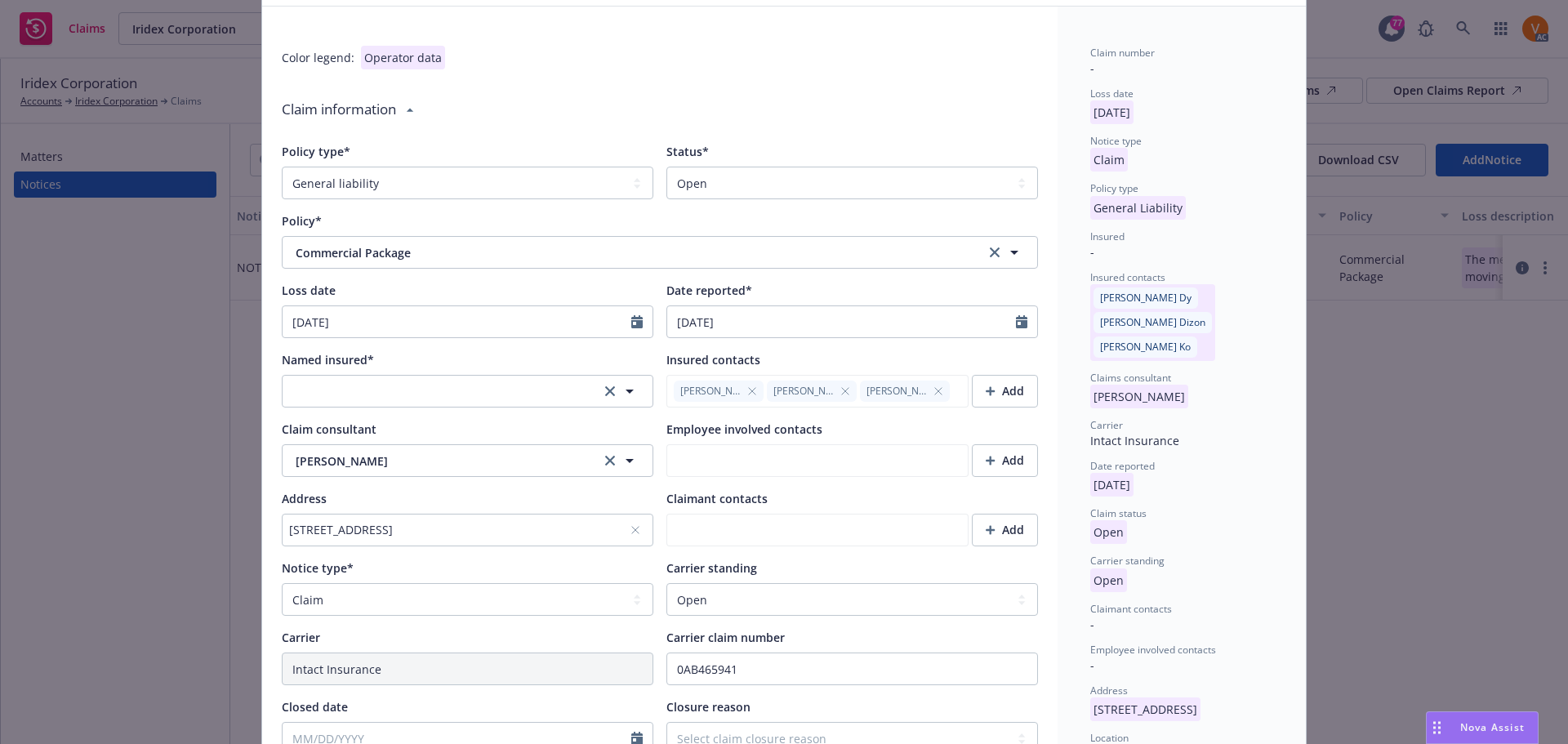
scroll to position [88, 0]
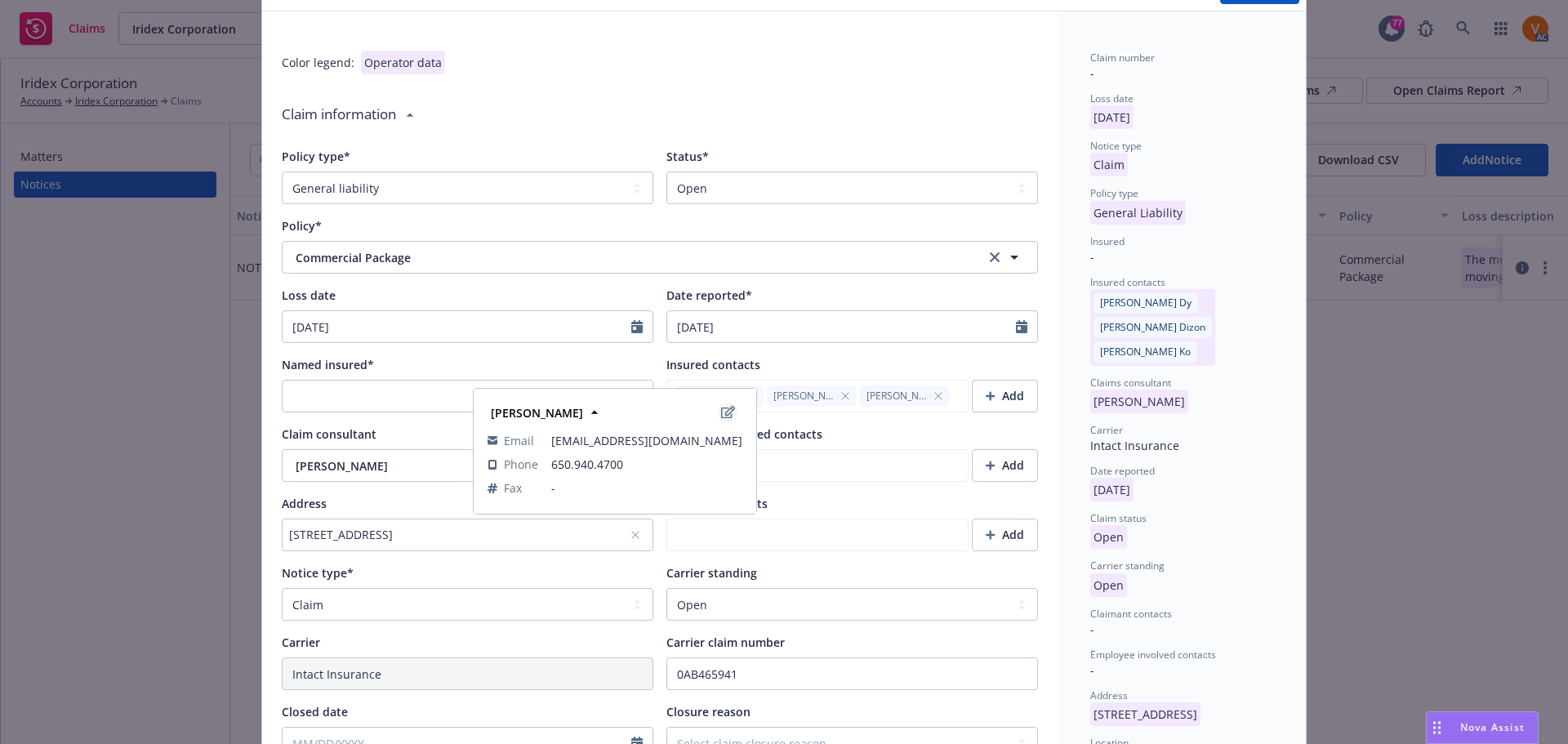
click at [728, 406] on link "edit" at bounding box center [728, 413] width 20 height 20
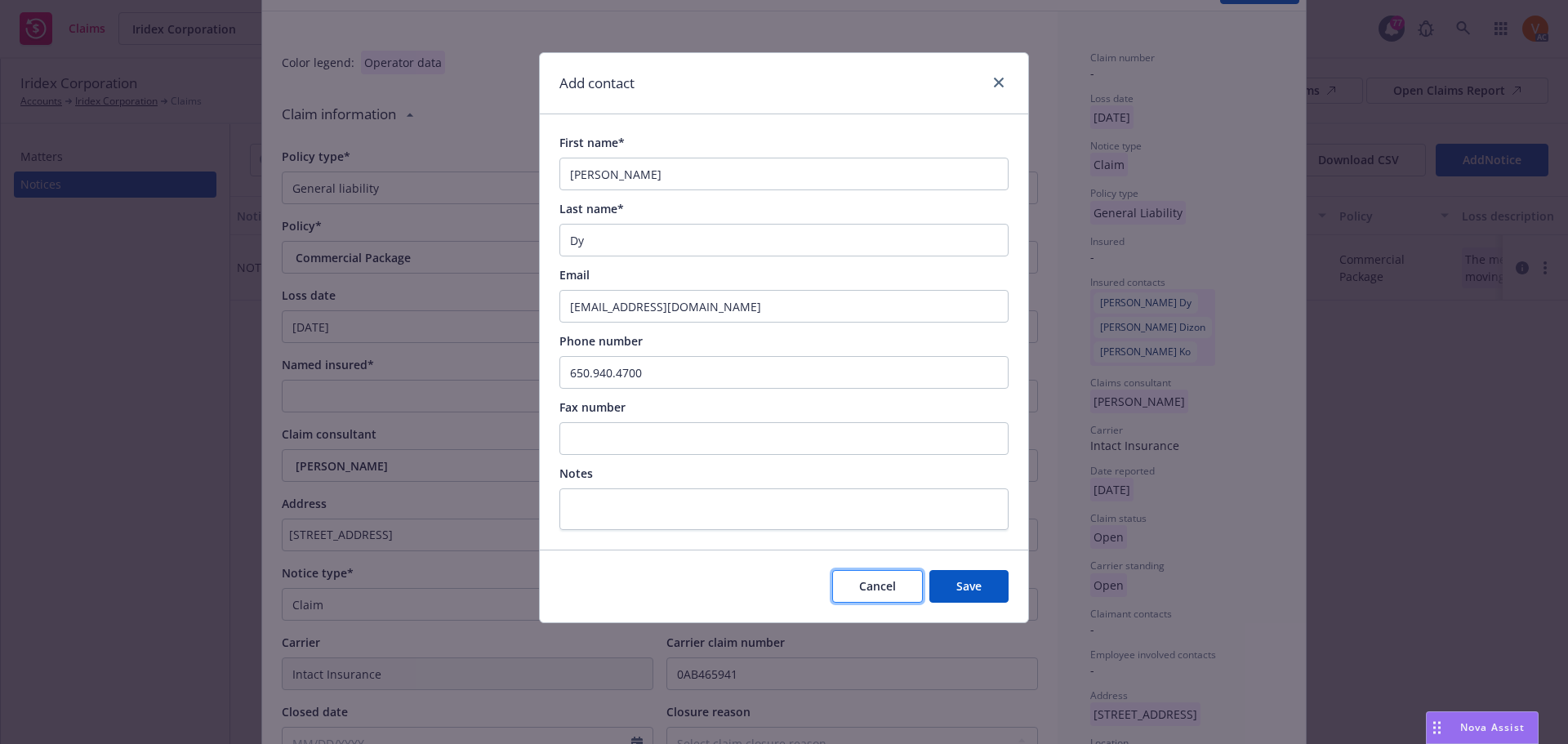
click at [886, 578] on span "Cancel" at bounding box center [877, 586] width 36 height 16
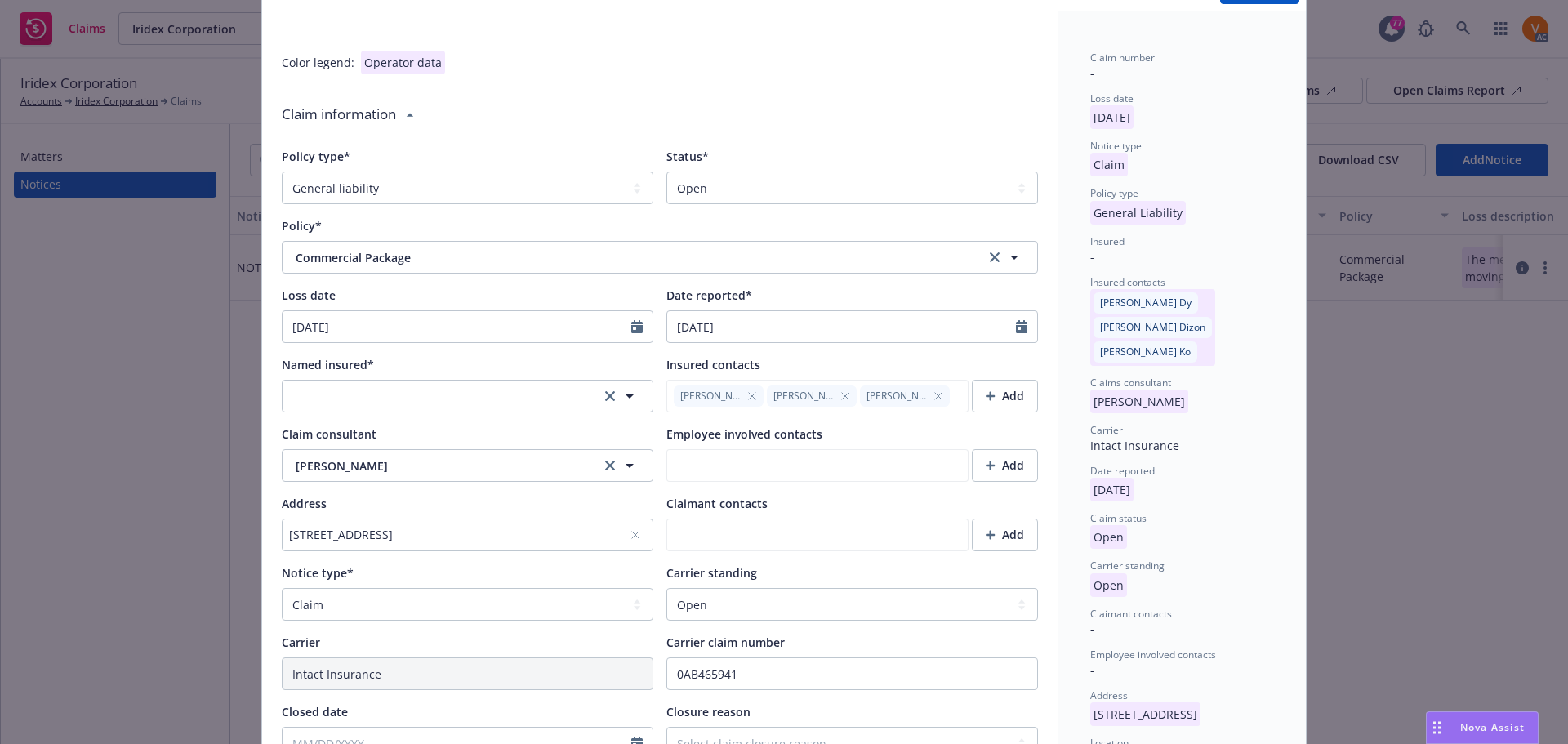
type textarea "x"
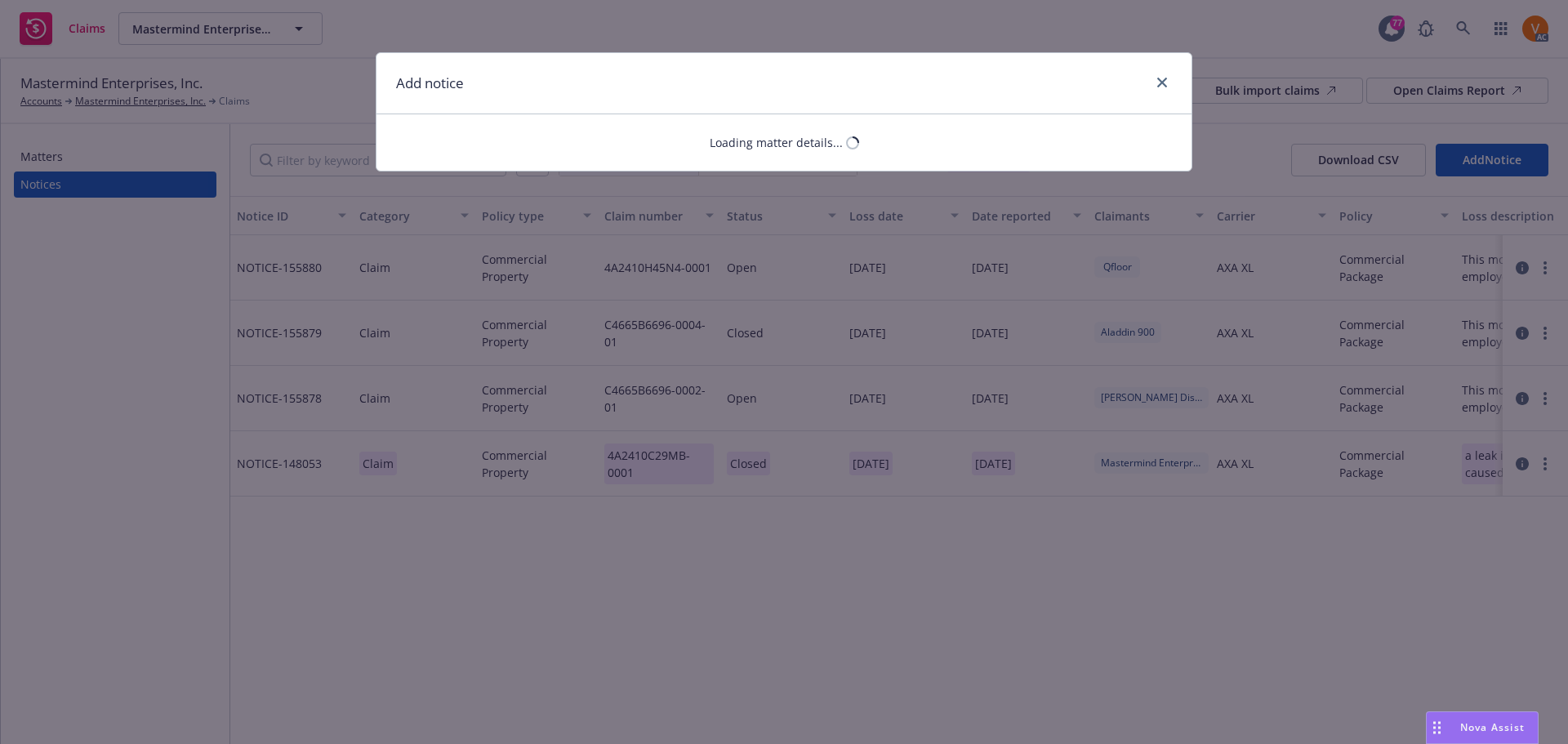
select select "GENERAL_LIABILITY"
select select "open"
select select "CLAIM"
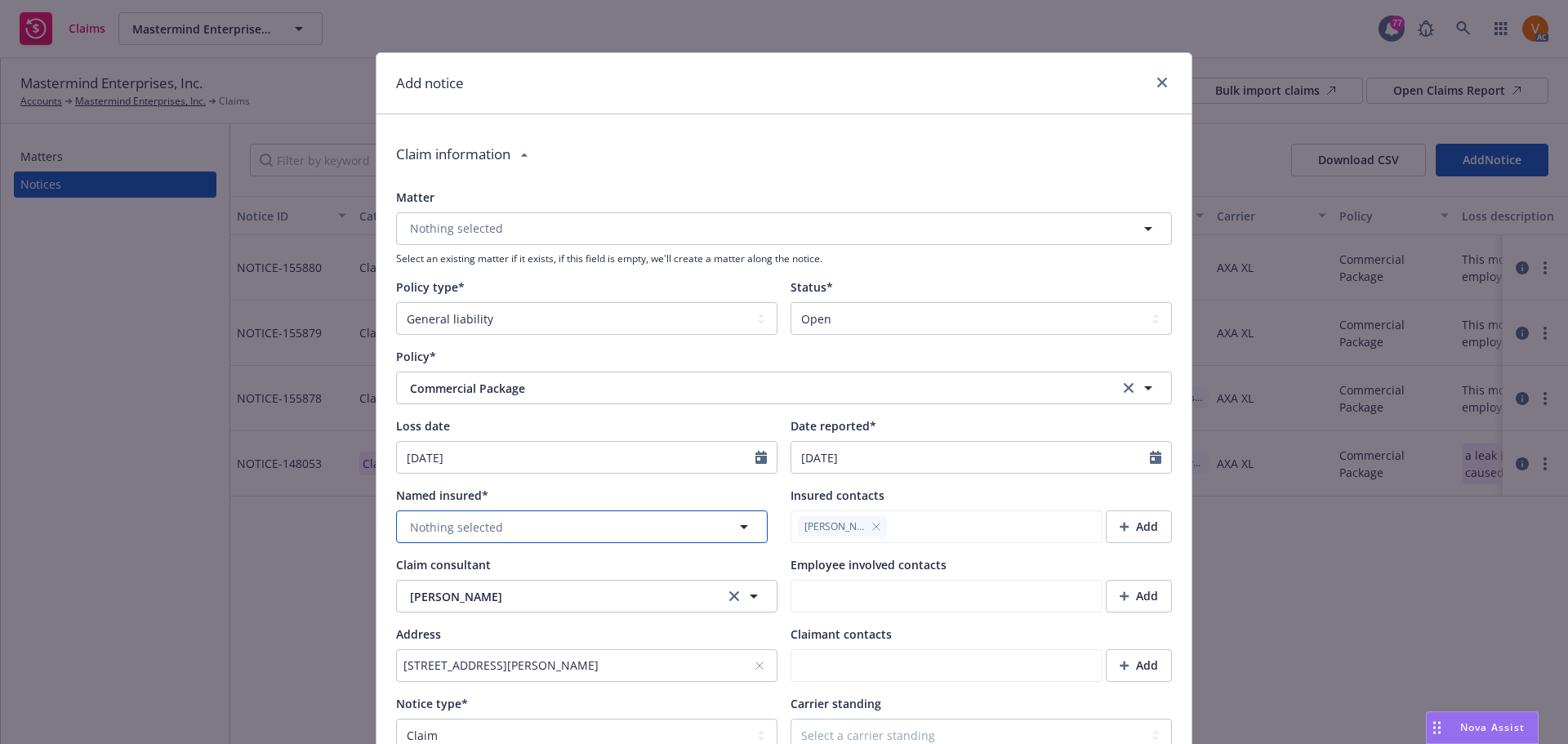
click at [556, 510] on button "Nothing selected" at bounding box center [582, 525] width 372 height 32
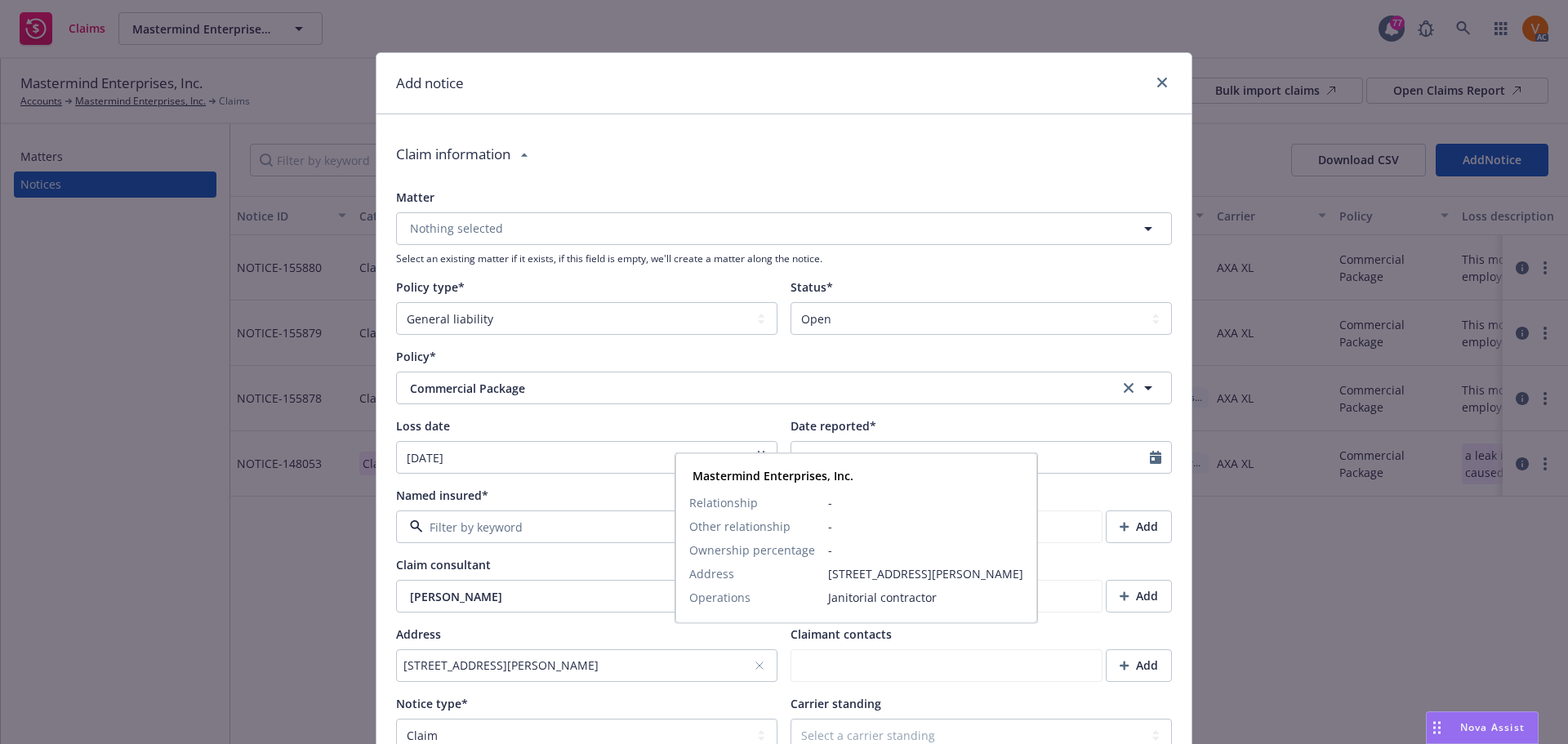
click at [557, 530] on strong "Mastermind Enterprises, Inc." at bounding box center [569, 541] width 138 height 32
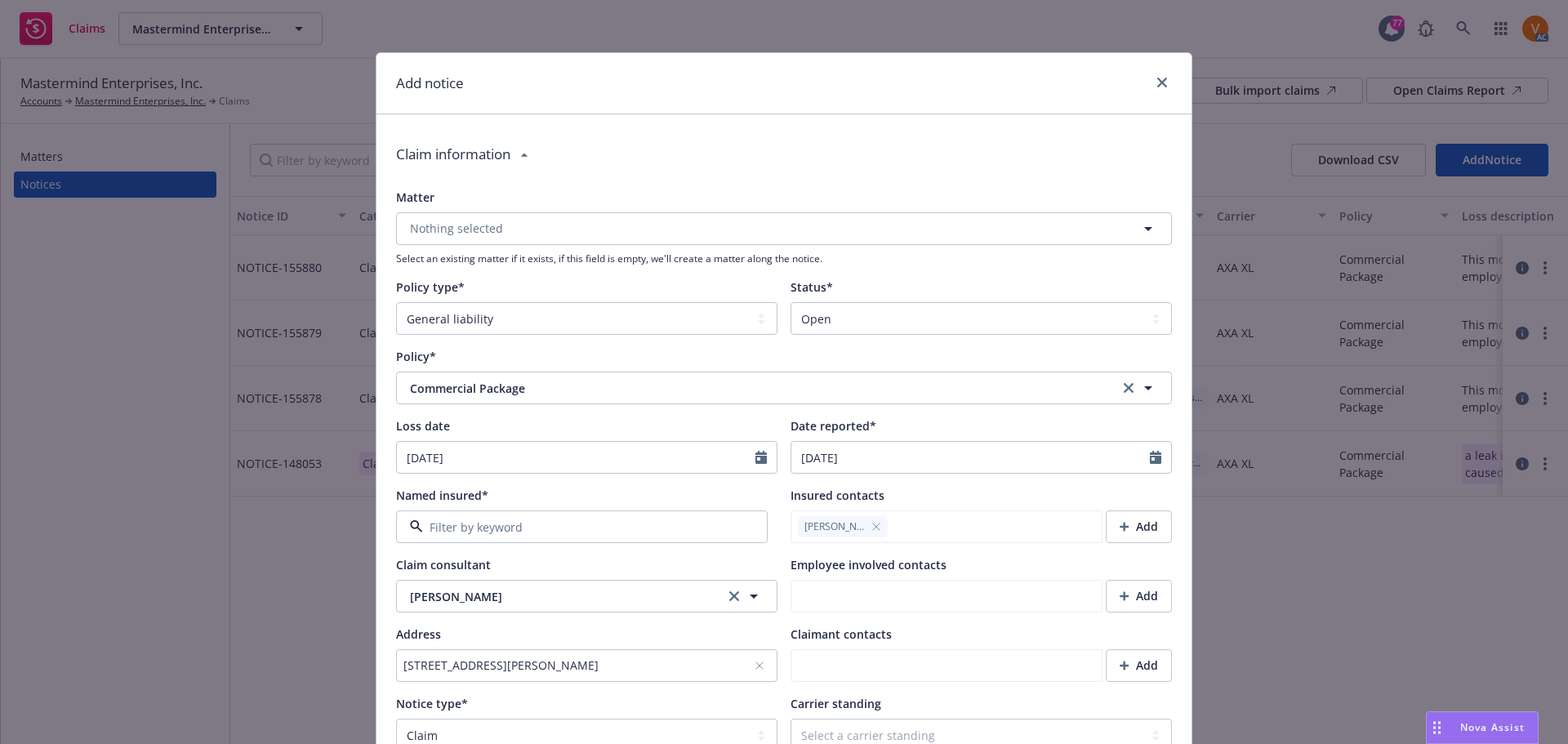
type textarea "x"
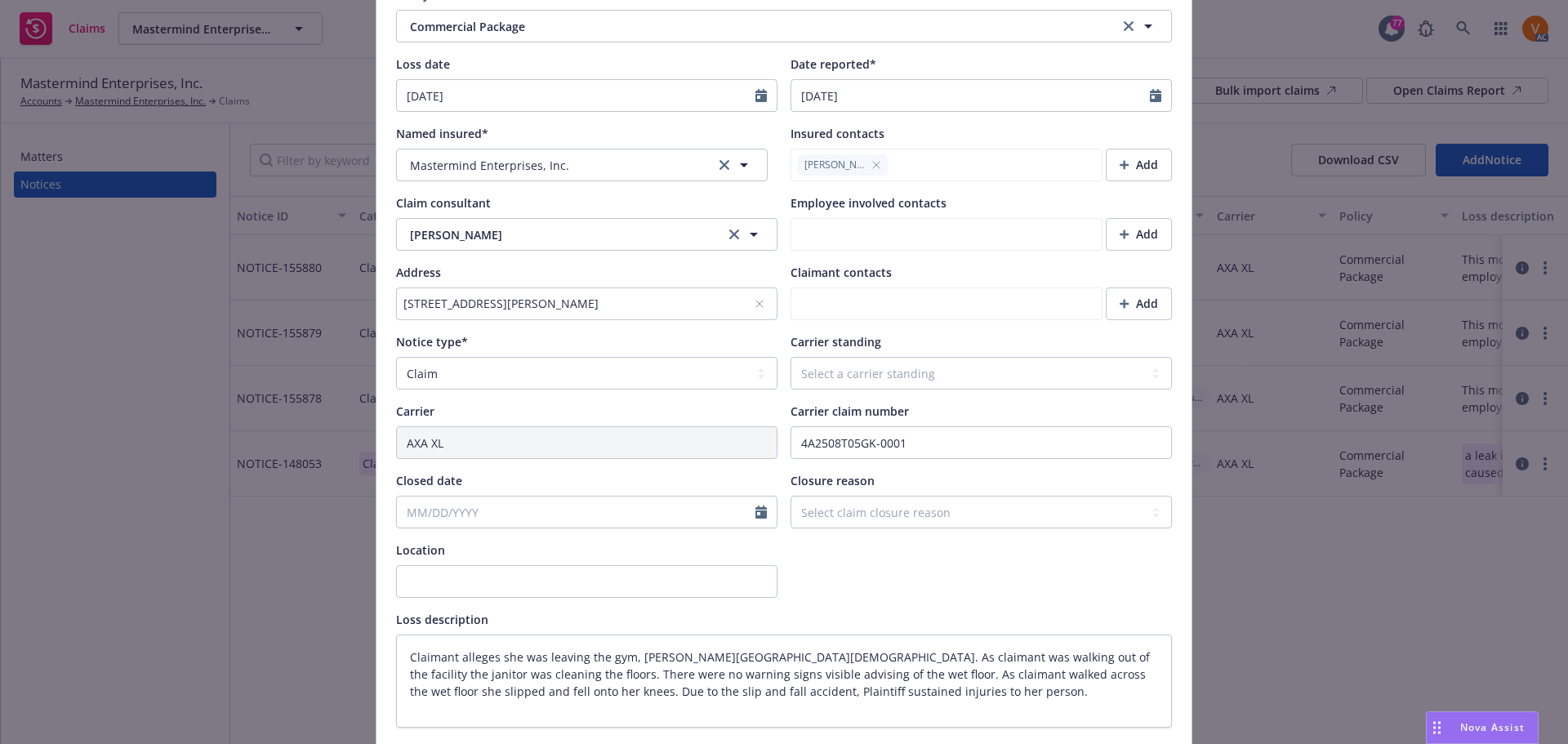
scroll to position [408, 0]
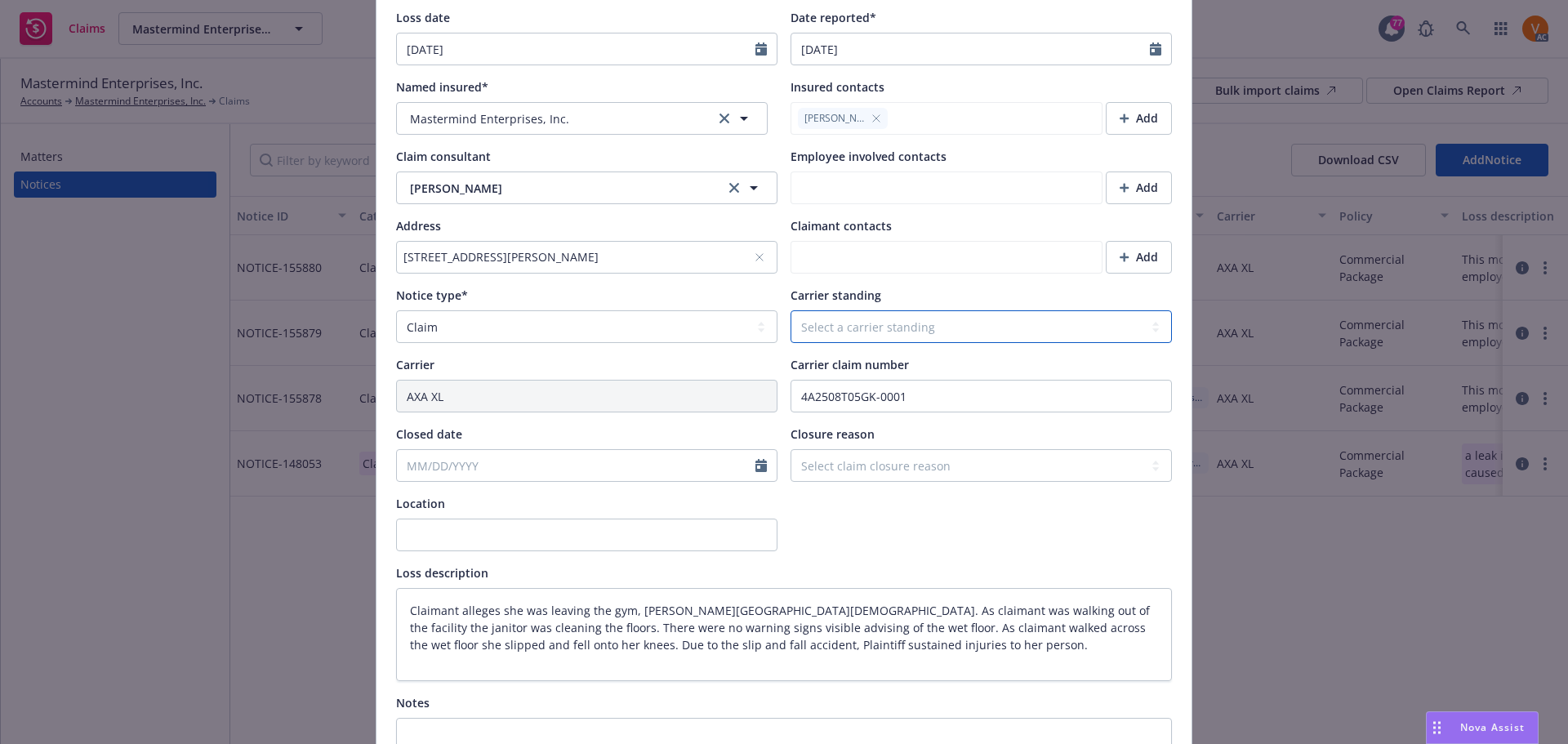
click at [916, 310] on select "Select a carrier standing Closed Not submitted Open Reopened Subrogated Withdra…" at bounding box center [981, 325] width 381 height 32
select select "OPEN"
click at [790, 310] on select "Select a carrier standing Closed Not submitted Open Reopened Subrogated Withdra…" at bounding box center [981, 325] width 381 height 32
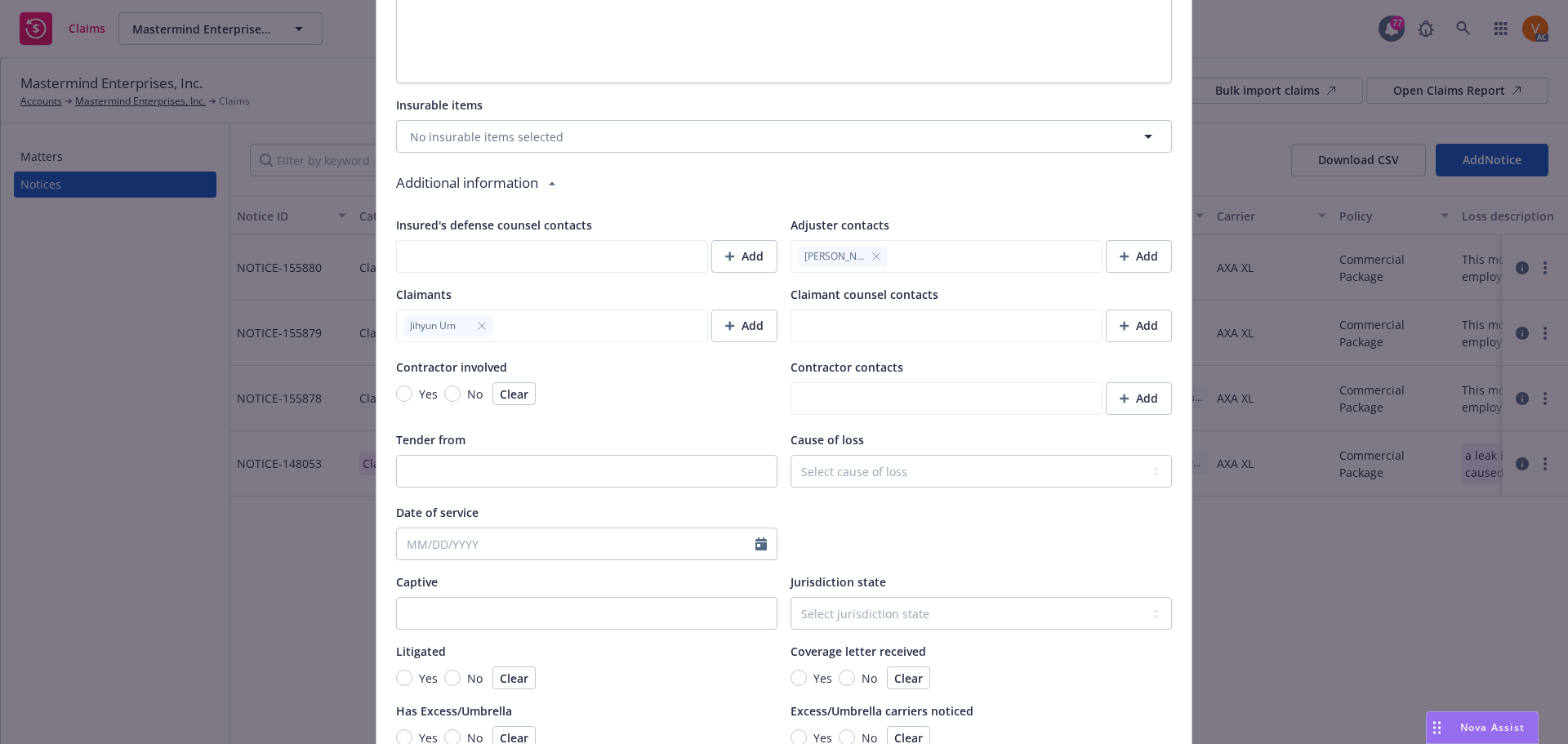
scroll to position [1256, 0]
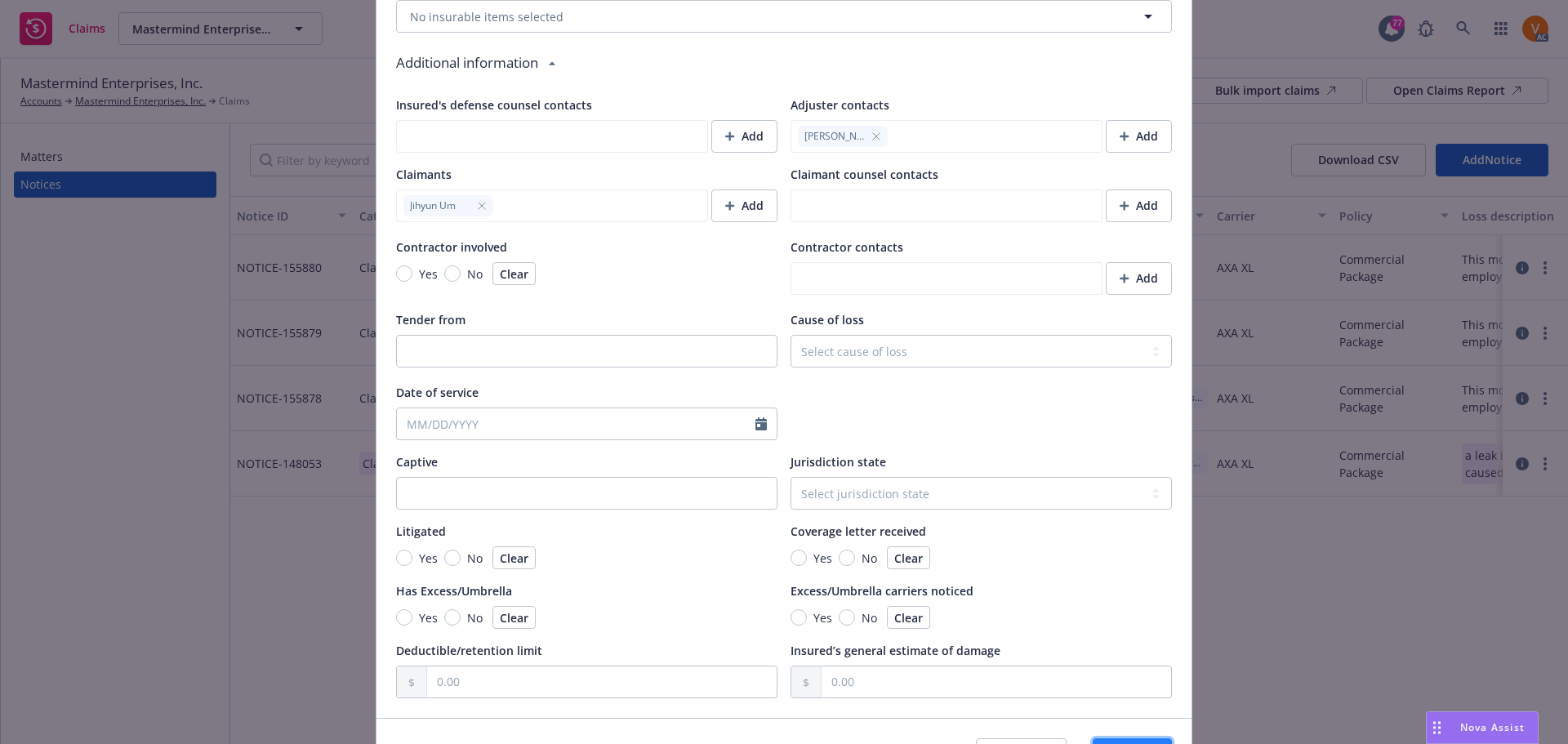
click at [1122, 738] on button "Save" at bounding box center [1132, 754] width 79 height 32
type textarea "x"
